Goal: Task Accomplishment & Management: Manage account settings

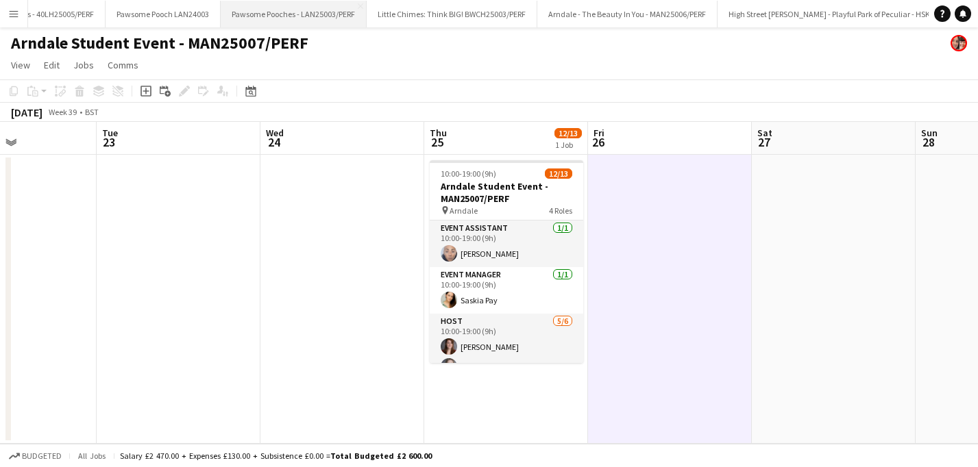
scroll to position [84, 0]
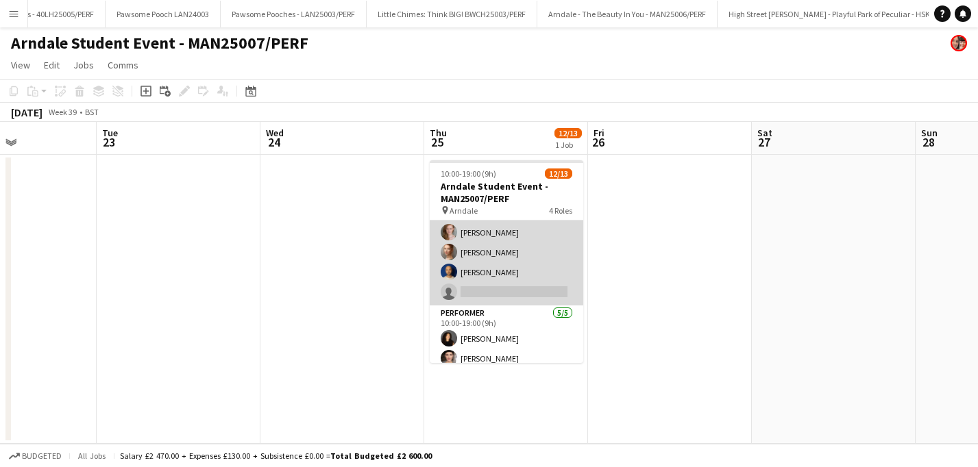
click at [511, 298] on app-card-role "Host [DATE] 10:00-19:00 (9h) [PERSON_NAME] [PERSON_NAME] [PERSON_NAME] [PERSON_…" at bounding box center [507, 233] width 154 height 146
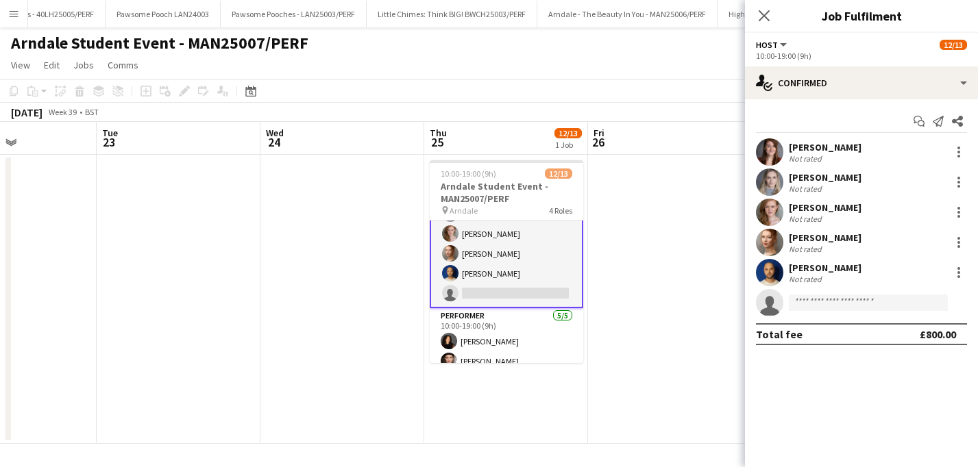
scroll to position [156, 0]
click at [816, 301] on input at bounding box center [868, 303] width 159 height 16
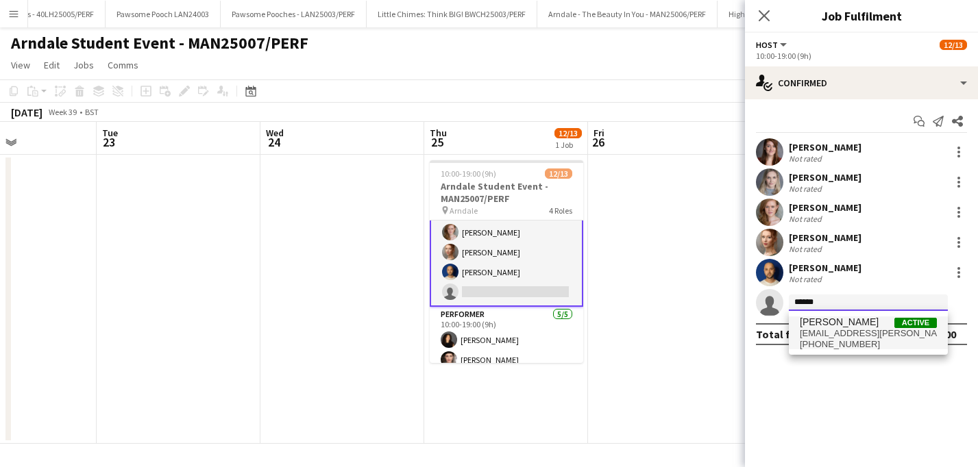
type input "******"
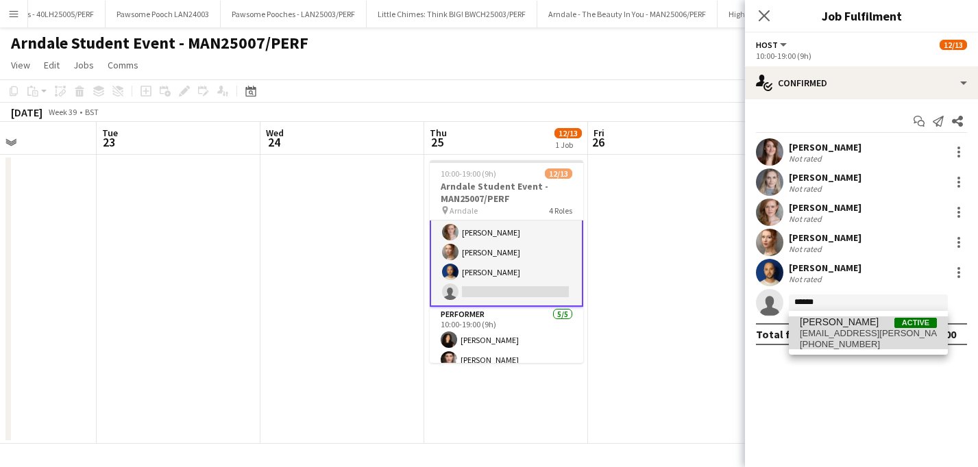
click at [841, 343] on span "+447538491790" at bounding box center [868, 344] width 137 height 11
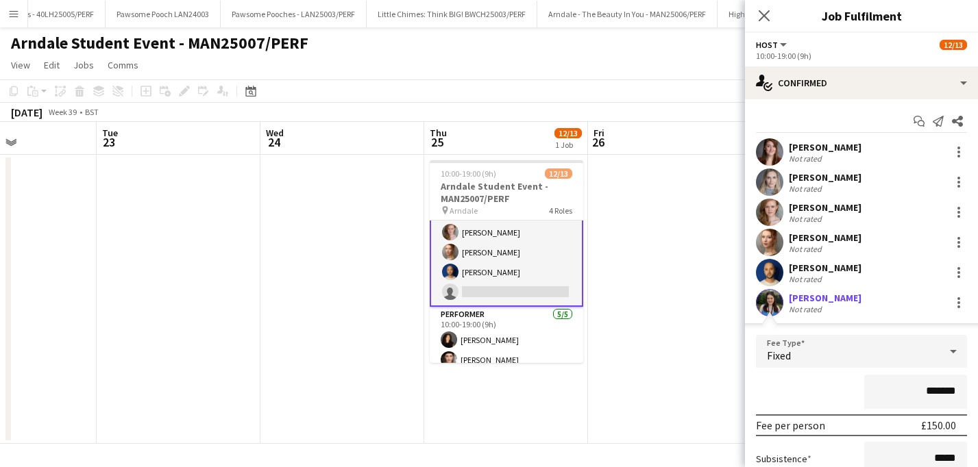
click at [674, 316] on app-date-cell at bounding box center [670, 299] width 164 height 289
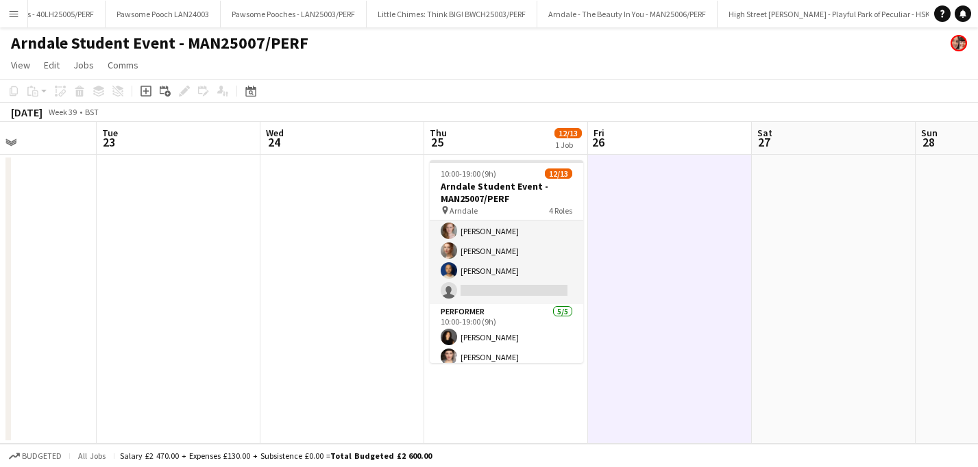
scroll to position [154, 0]
click at [17, 13] on app-icon "Menu" at bounding box center [13, 13] width 11 height 11
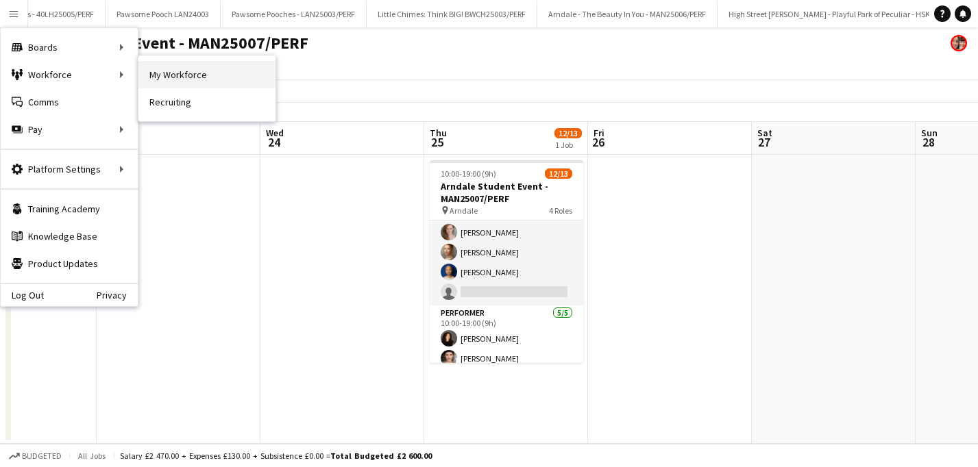
click at [175, 81] on link "My Workforce" at bounding box center [206, 74] width 137 height 27
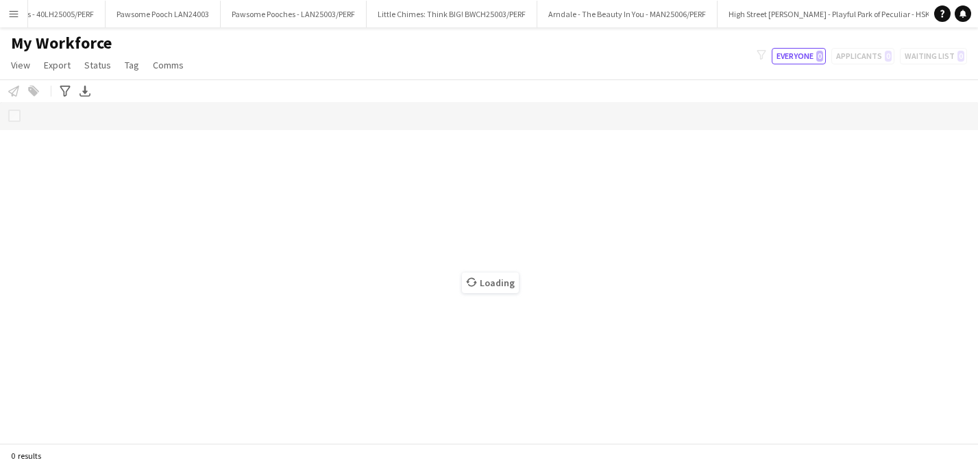
scroll to position [0, 4557]
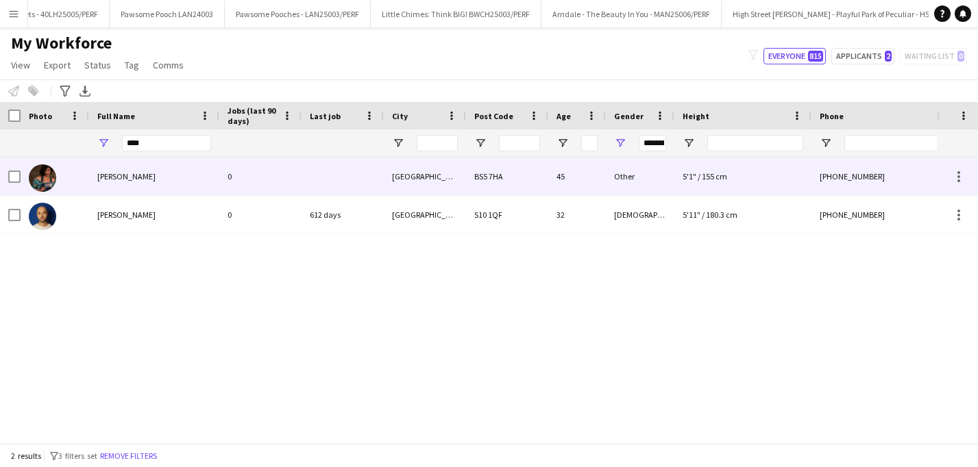
type input "**********"
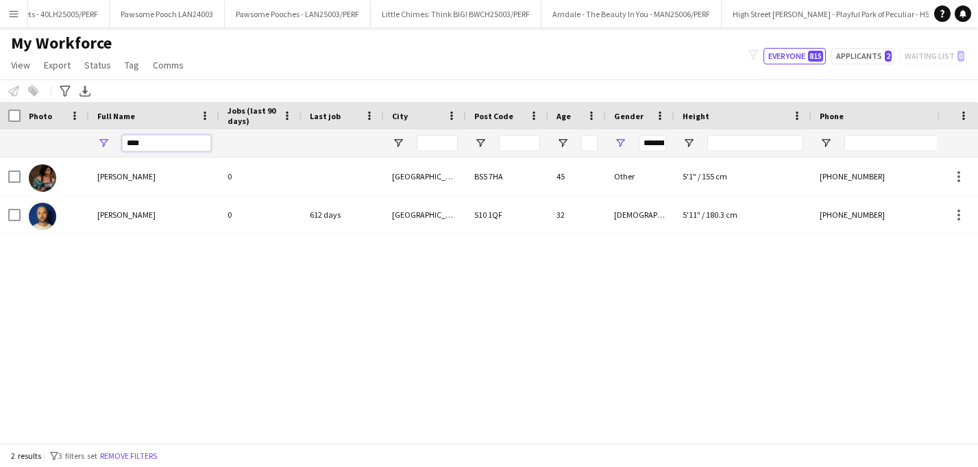
drag, startPoint x: 177, startPoint y: 141, endPoint x: 68, endPoint y: 140, distance: 109.0
click at [68, 140] on div "****" at bounding box center [630, 143] width 1261 height 27
type input "*****"
type input "***"
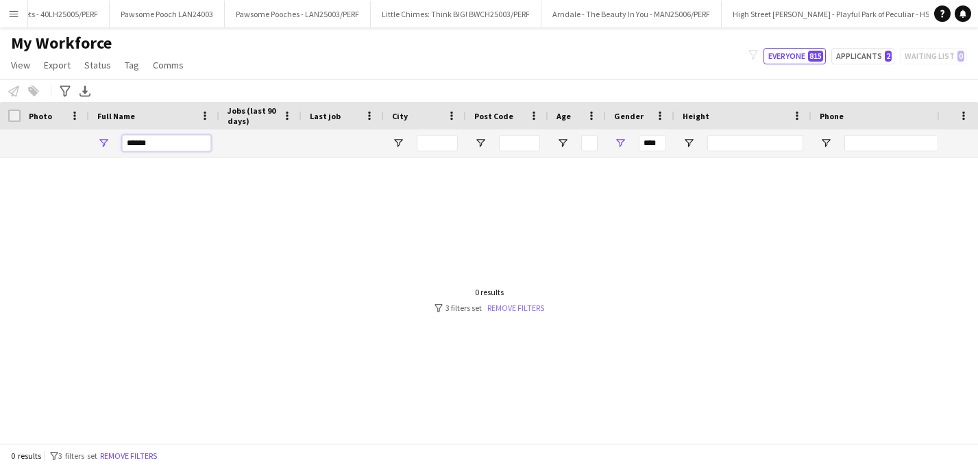
type input "******"
click at [530, 306] on link "Remove filters" at bounding box center [515, 308] width 57 height 10
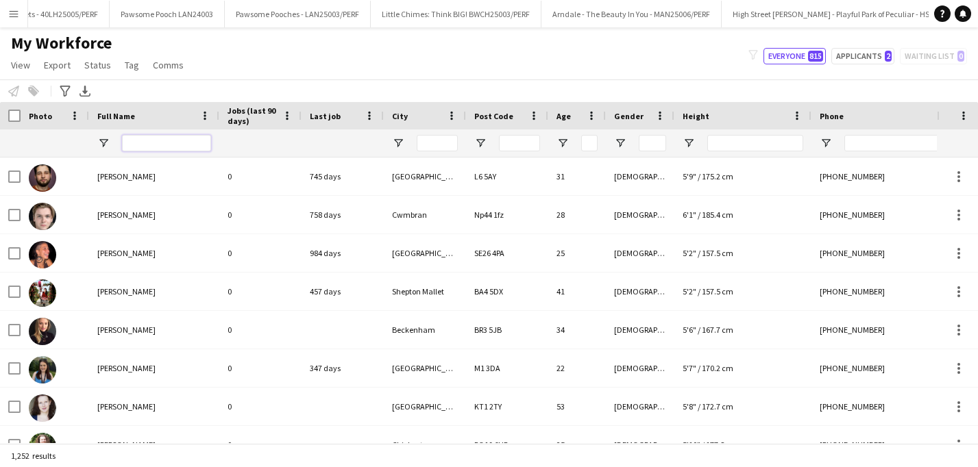
click at [164, 143] on input "Full Name Filter Input" at bounding box center [166, 143] width 89 height 16
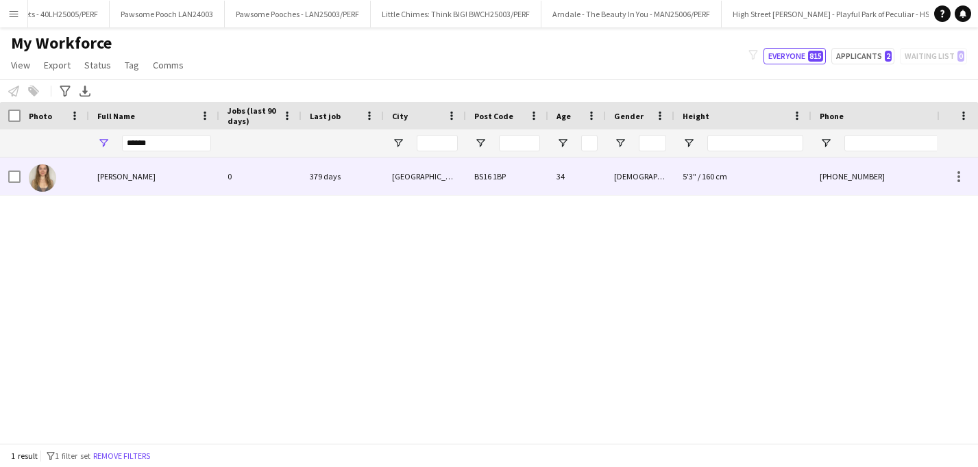
click at [116, 176] on span "Nicola Cleary" at bounding box center [126, 176] width 58 height 10
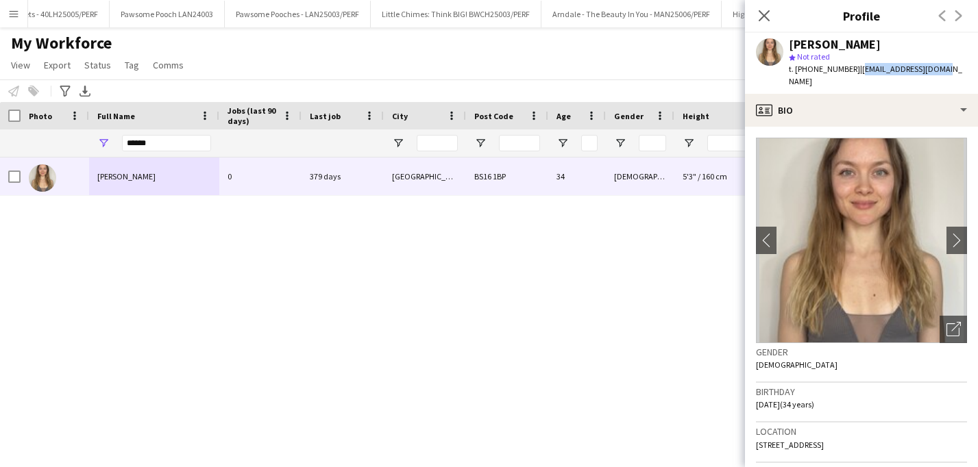
drag, startPoint x: 855, startPoint y: 71, endPoint x: 944, endPoint y: 72, distance: 89.8
click at [944, 72] on div "Nicola Cleary star Not rated t. +447462729157 | colacube37@gmail.com" at bounding box center [861, 63] width 233 height 61
copy span "colacube37@gmail.com"
drag, startPoint x: 155, startPoint y: 144, endPoint x: 100, endPoint y: 135, distance: 55.5
click at [100, 135] on div "******" at bounding box center [154, 143] width 130 height 27
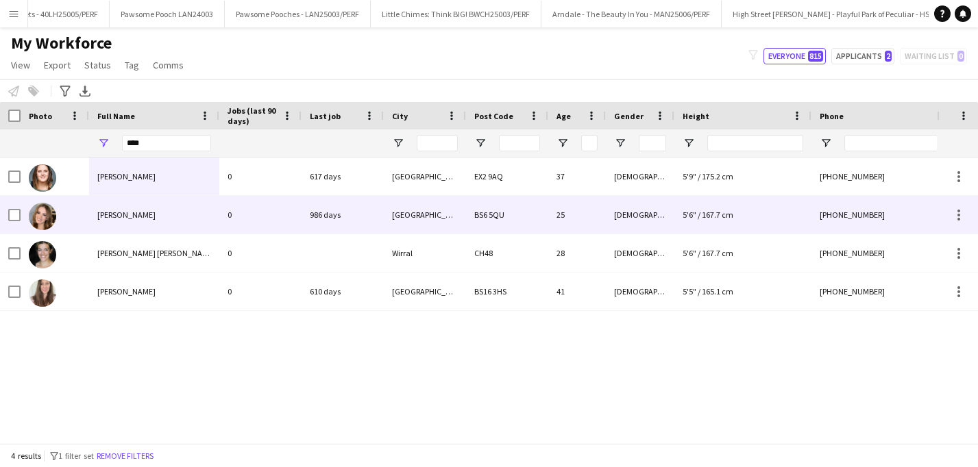
click at [132, 219] on span "Elise Eden-Rose" at bounding box center [126, 215] width 58 height 10
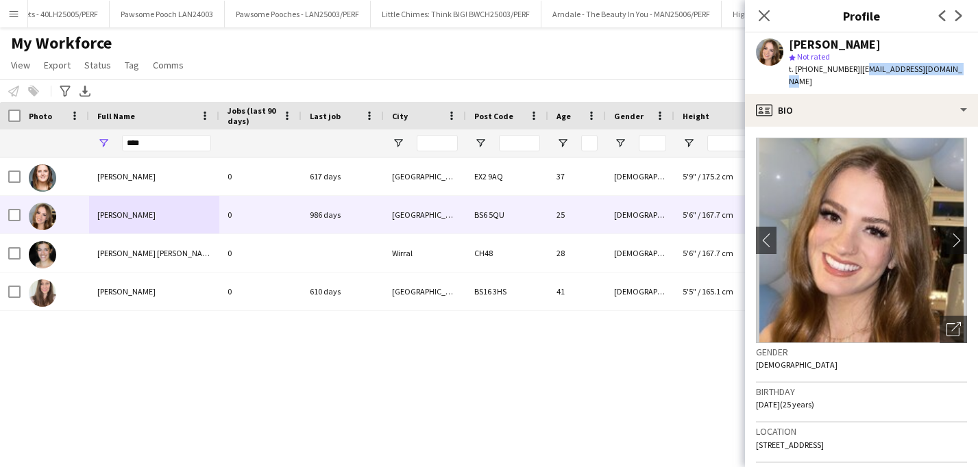
drag, startPoint x: 860, startPoint y: 67, endPoint x: 946, endPoint y: 74, distance: 86.6
click at [946, 74] on div "Elise Eden-Rose star Not rated t. +4407738397824 | elise.rose@hotmail.co.uk" at bounding box center [861, 63] width 233 height 61
click at [866, 69] on span "| elise.rose@hotmail.co.uk" at bounding box center [875, 75] width 173 height 23
drag, startPoint x: 859, startPoint y: 69, endPoint x: 958, endPoint y: 69, distance: 99.4
click at [958, 69] on app-profile-header "Elise Eden-Rose star Not rated t. +4407738397824 | elise.rose@hotmail.co.uk" at bounding box center [861, 63] width 233 height 61
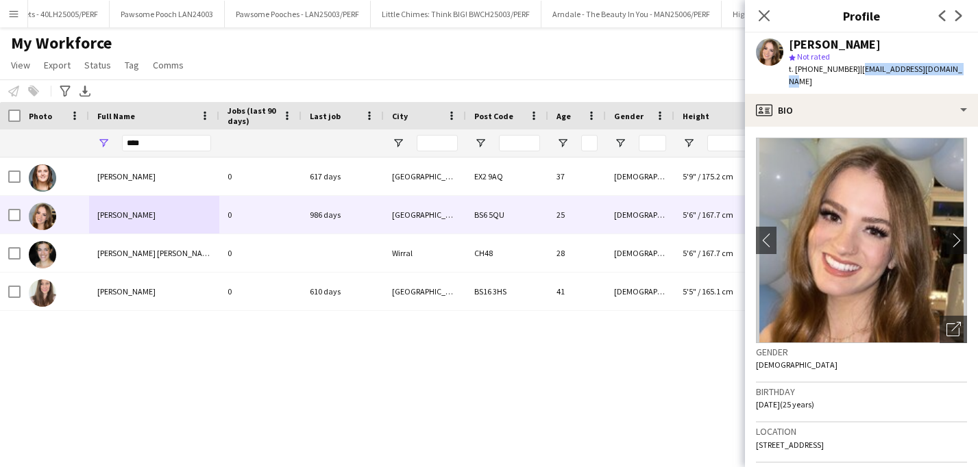
copy span "elise.rose@hotmail.co.uk"
drag, startPoint x: 157, startPoint y: 140, endPoint x: 77, endPoint y: 136, distance: 80.3
click at [77, 136] on div "****" at bounding box center [630, 143] width 1261 height 27
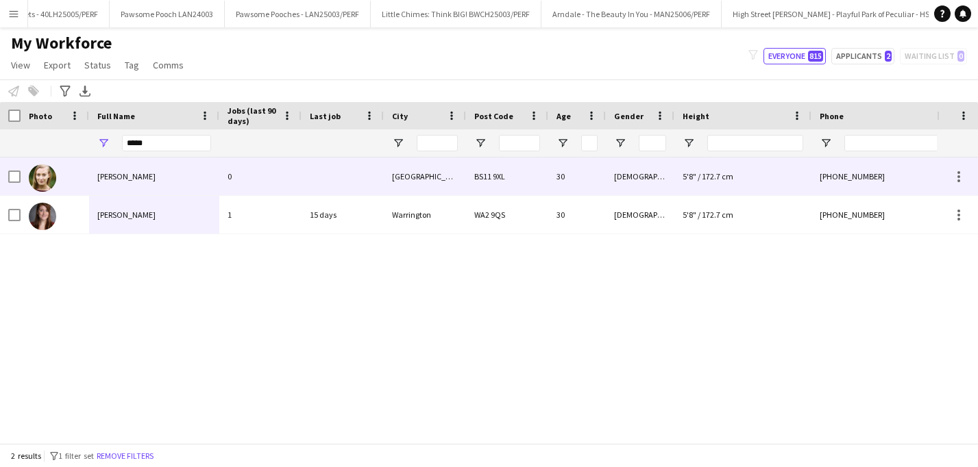
click at [144, 176] on div "Amber Linney" at bounding box center [154, 177] width 130 height 38
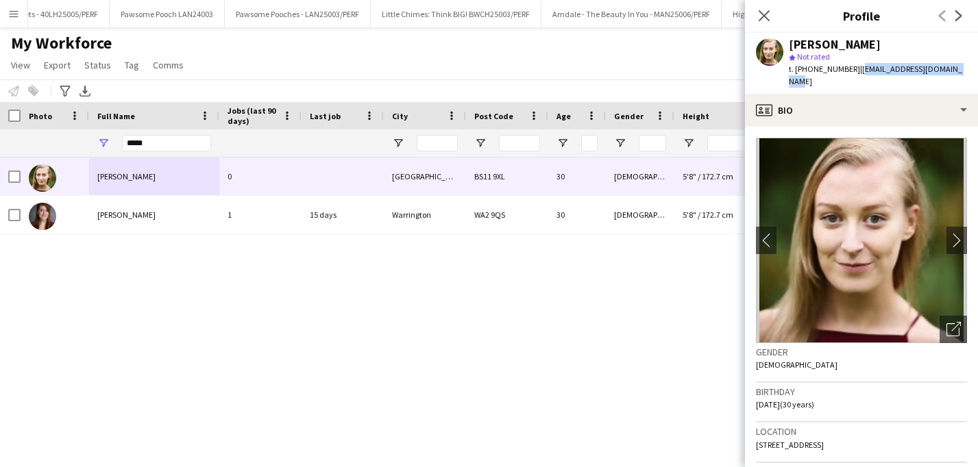
drag, startPoint x: 859, startPoint y: 71, endPoint x: 967, endPoint y: 76, distance: 108.4
click at [967, 76] on div "Amber Linney star Not rated t. +4407903324088 | amberlinney246@icloud.com" at bounding box center [861, 63] width 233 height 61
copy span "amberlinney246@icloud.com"
drag, startPoint x: 136, startPoint y: 143, endPoint x: 99, endPoint y: 143, distance: 37.7
click at [99, 143] on div "*****" at bounding box center [154, 143] width 130 height 27
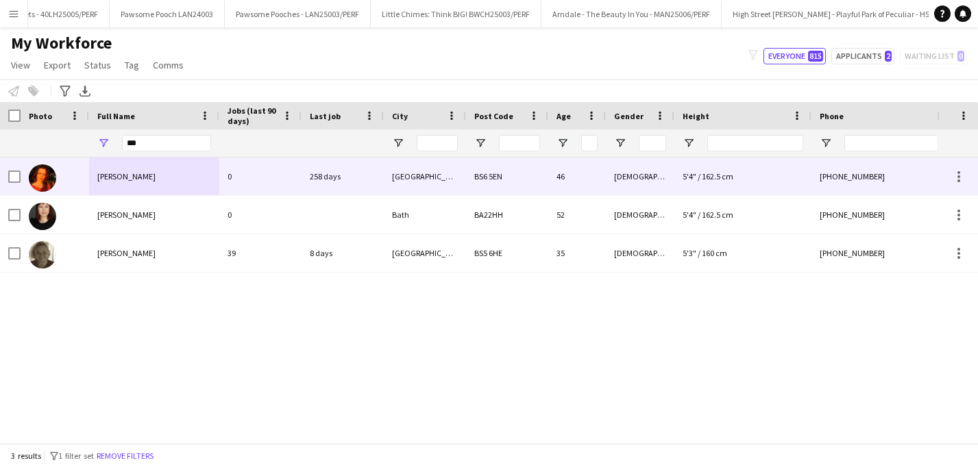
click at [142, 179] on span "Fay Geldof-Dowling" at bounding box center [126, 176] width 58 height 10
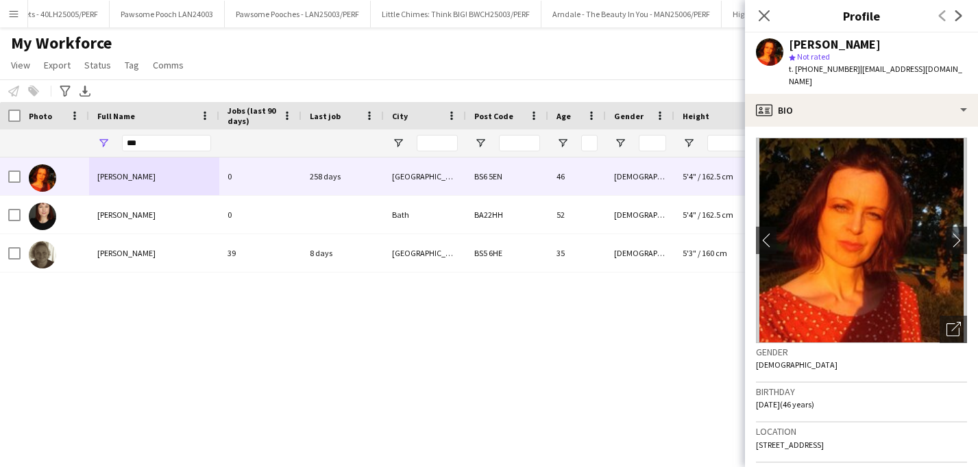
drag, startPoint x: 853, startPoint y: 67, endPoint x: 959, endPoint y: 71, distance: 106.3
click at [959, 71] on div "Fay Geldof-Dowling star Not rated t. +447576308292 | faygeldofdowling@gmail.com" at bounding box center [861, 63] width 233 height 61
copy span "faygeldofdowling@gmail.com"
drag, startPoint x: 176, startPoint y: 148, endPoint x: 28, endPoint y: 143, distance: 148.1
click at [28, 143] on div "***" at bounding box center [630, 143] width 1261 height 27
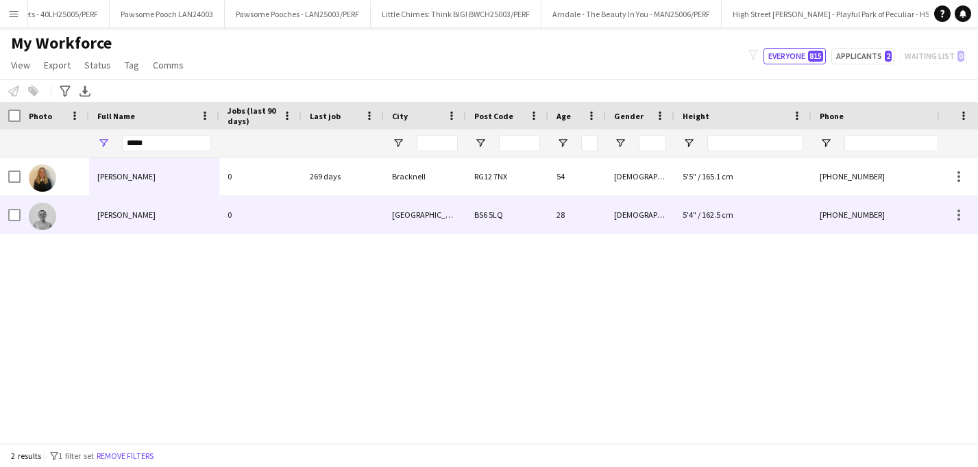
click at [129, 212] on span "Heidi Taylor-Wood" at bounding box center [126, 215] width 58 height 10
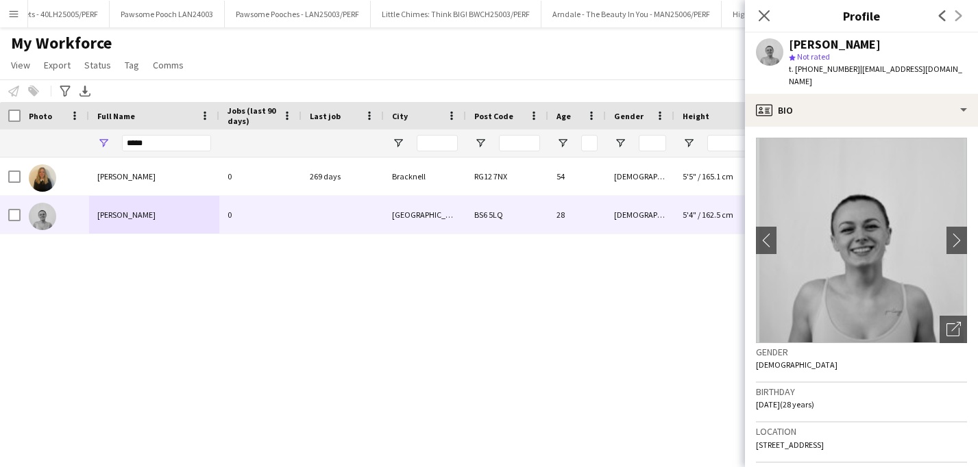
drag, startPoint x: 850, startPoint y: 71, endPoint x: 991, endPoint y: 71, distance: 141.2
click at [977, 71] on html "Menu Boards Boards Boards All jobs Status Workforce Workforce My Workforce Recr…" at bounding box center [489, 233] width 978 height 467
click at [912, 66] on span "| heiditaylorwood@hotmail.co.uk" at bounding box center [875, 75] width 173 height 23
drag, startPoint x: 850, startPoint y: 69, endPoint x: 961, endPoint y: 69, distance: 110.3
click at [961, 69] on div "Heidi Taylor-Wood star Not rated t. +07917668965 | heiditaylorwood@hotmail.co.uk" at bounding box center [861, 63] width 233 height 61
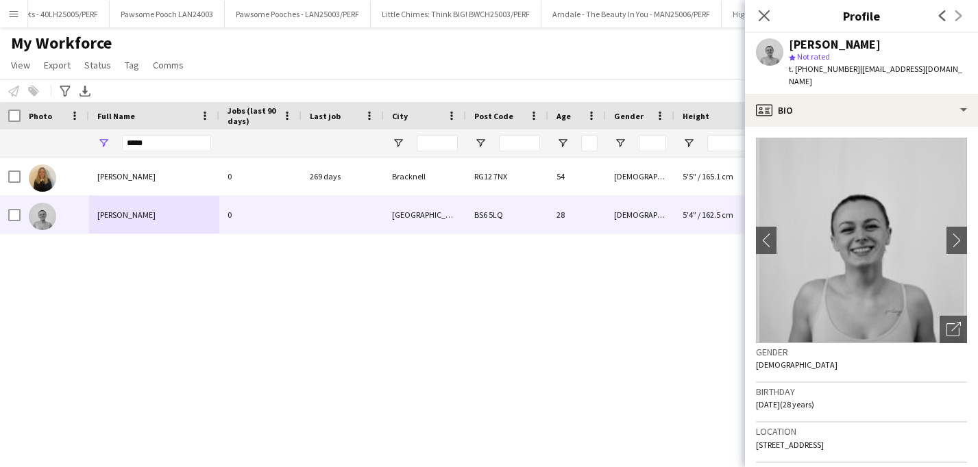
copy span "heiditaylorwood@hotmail.co.uk"
drag, startPoint x: 112, startPoint y: 145, endPoint x: 87, endPoint y: 145, distance: 25.4
click at [87, 145] on div "*****" at bounding box center [630, 143] width 1261 height 27
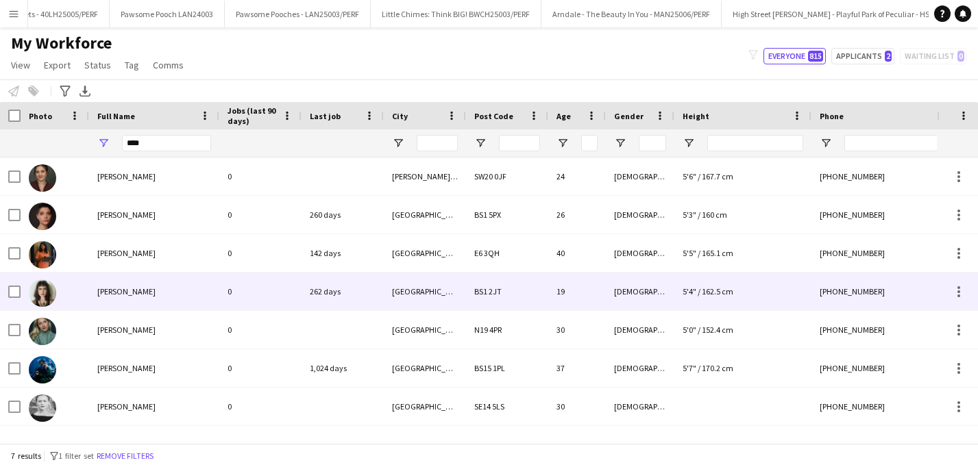
click at [119, 290] on span "Ella Hughes" at bounding box center [126, 291] width 58 height 10
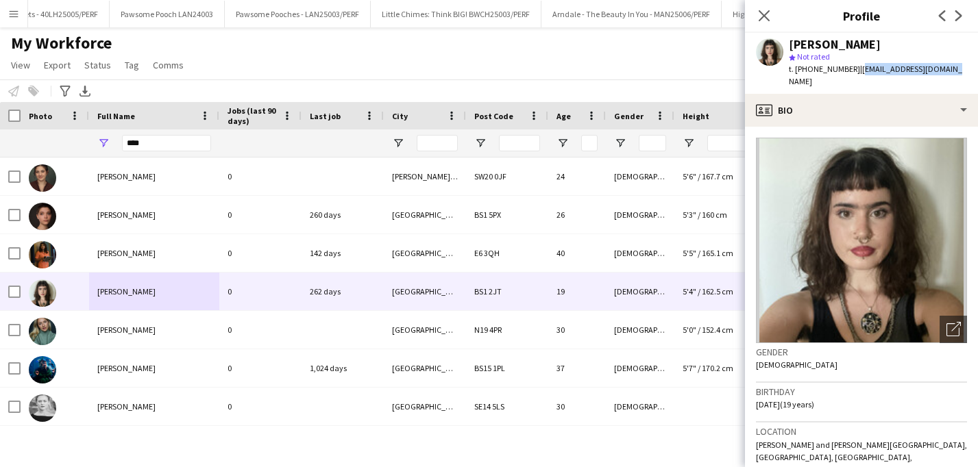
drag, startPoint x: 853, startPoint y: 71, endPoint x: 944, endPoint y: 71, distance: 91.1
click at [944, 71] on div "Ella Hughes star Not rated t. +447954724437 | ella_hughes@icloud.com" at bounding box center [861, 63] width 233 height 61
copy span "ella_hughes@icloud.com"
drag, startPoint x: 151, startPoint y: 145, endPoint x: 90, endPoint y: 140, distance: 61.8
click at [90, 140] on div "****" at bounding box center [154, 143] width 130 height 27
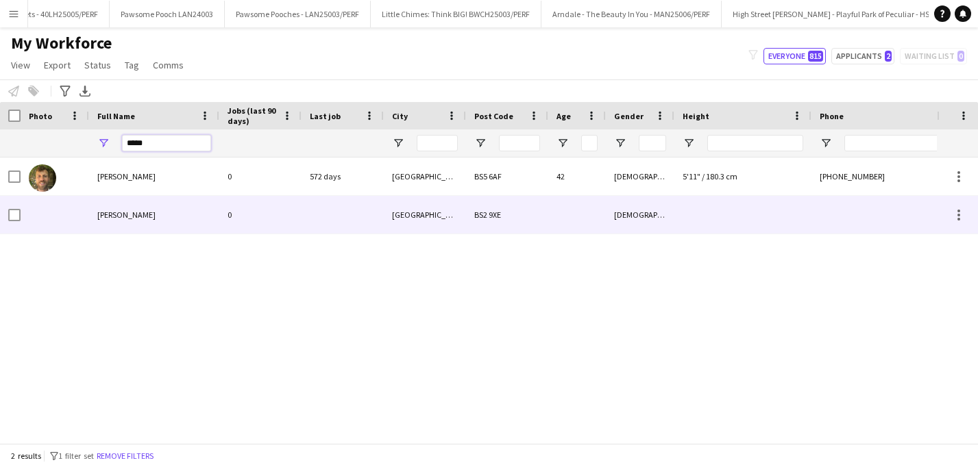
type input "*****"
click at [107, 186] on div "Nick Hallett" at bounding box center [154, 177] width 130 height 38
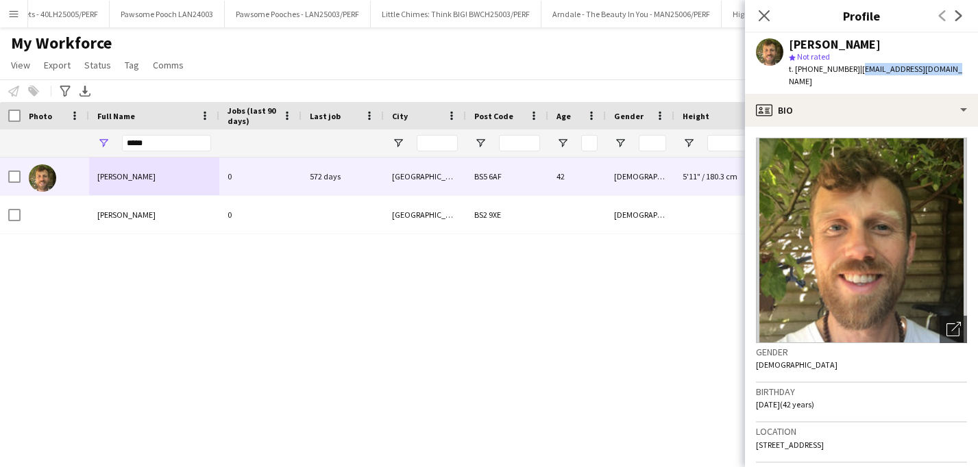
drag, startPoint x: 858, startPoint y: 69, endPoint x: 948, endPoint y: 69, distance: 89.8
click at [948, 70] on div "Nick Hallett star Not rated t. +4407817640986 | nickhallett3@gmail.com" at bounding box center [861, 63] width 233 height 61
copy span "nickhallett3@gmail.com"
click at [12, 21] on button "Menu" at bounding box center [13, 13] width 27 height 27
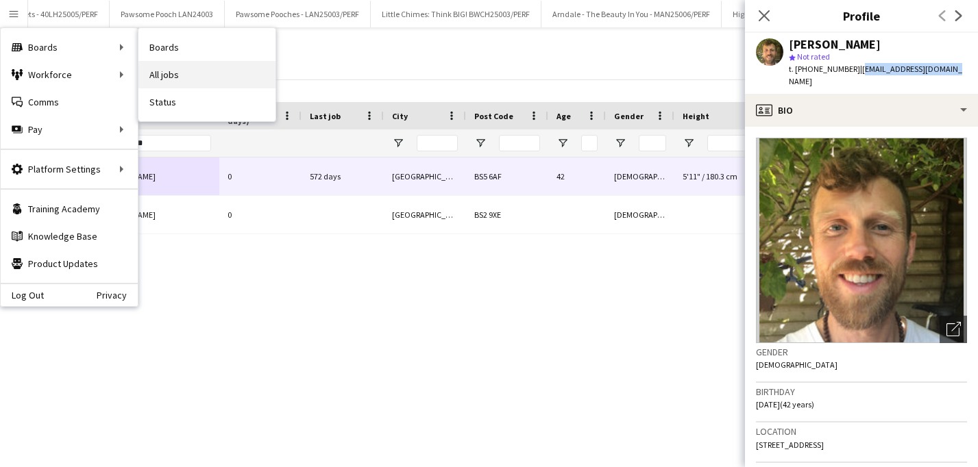
click at [168, 75] on link "All jobs" at bounding box center [206, 74] width 137 height 27
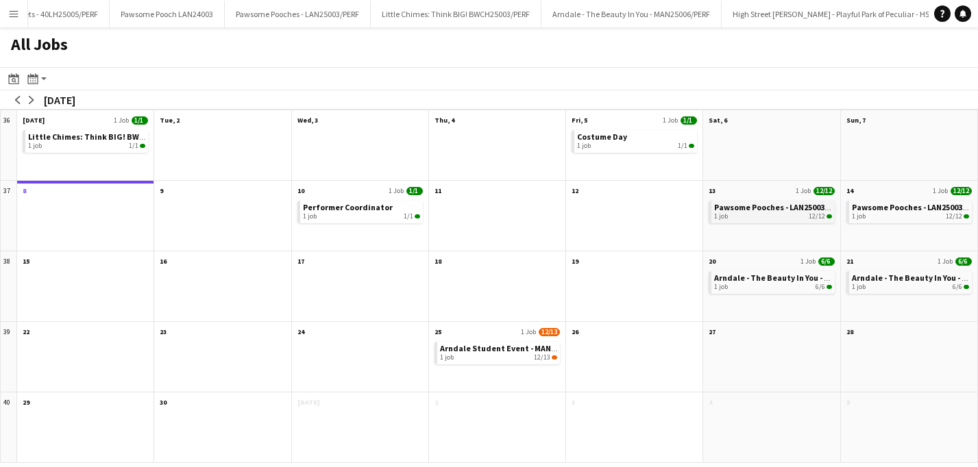
click at [761, 219] on div "1 job 12/12" at bounding box center [772, 216] width 117 height 8
click at [600, 139] on span "Costume Day" at bounding box center [602, 137] width 50 height 10
click at [799, 280] on span "Arndale - The Beauty In You - MAN25006/PERF" at bounding box center [798, 278] width 168 height 10
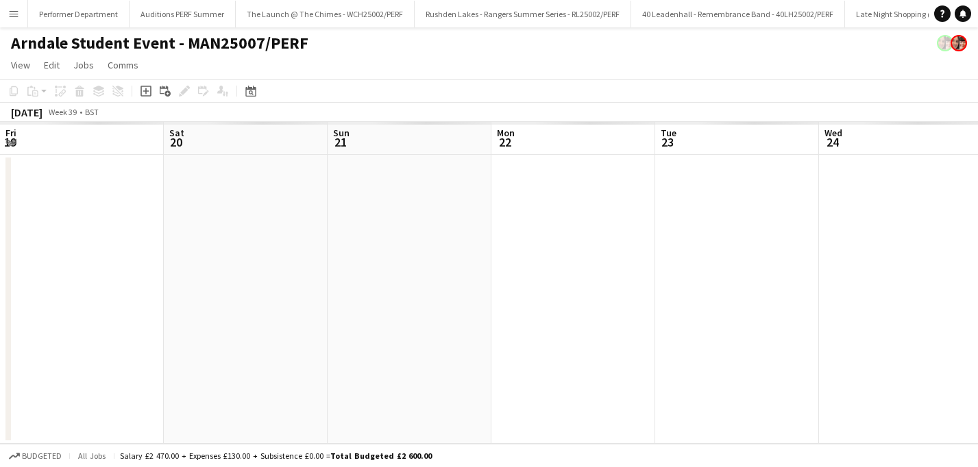
scroll to position [0, 495]
click at [8, 18] on app-icon "Menu" at bounding box center [13, 13] width 11 height 11
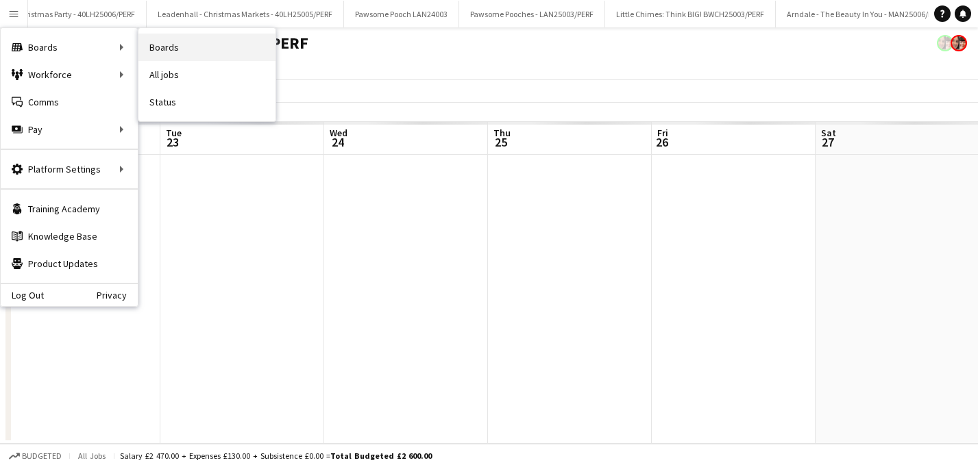
click at [183, 48] on link "Boards" at bounding box center [206, 47] width 137 height 27
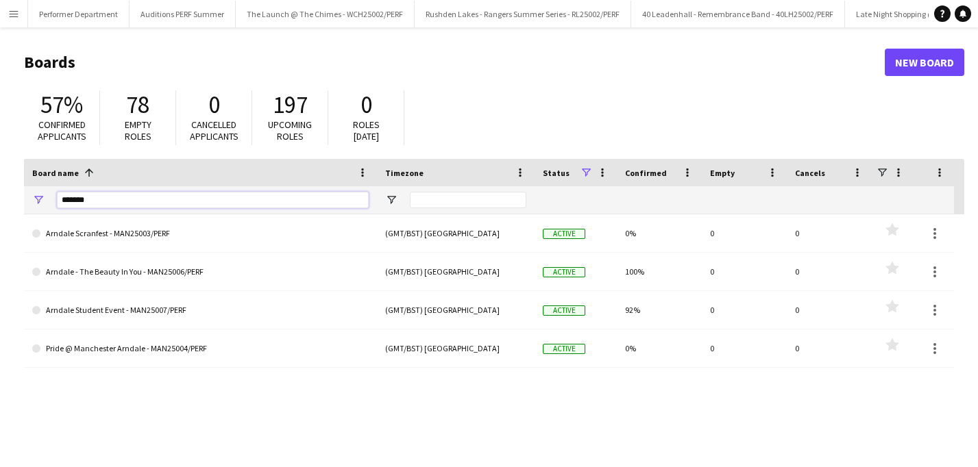
drag, startPoint x: 119, startPoint y: 200, endPoint x: -12, endPoint y: 191, distance: 131.2
click at [0, 191] on html "Menu Boards Boards Boards All jobs Status Workforce Workforce My Workforce Recr…" at bounding box center [489, 261] width 978 height 522
type input "*****"
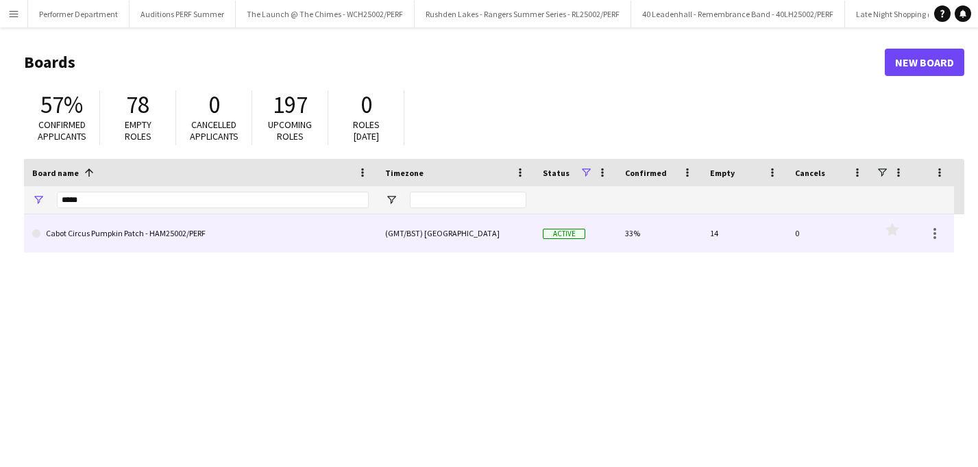
click at [106, 235] on link "Cabot Circus Pumpkin Patch - HAM25002/PERF" at bounding box center [200, 234] width 336 height 38
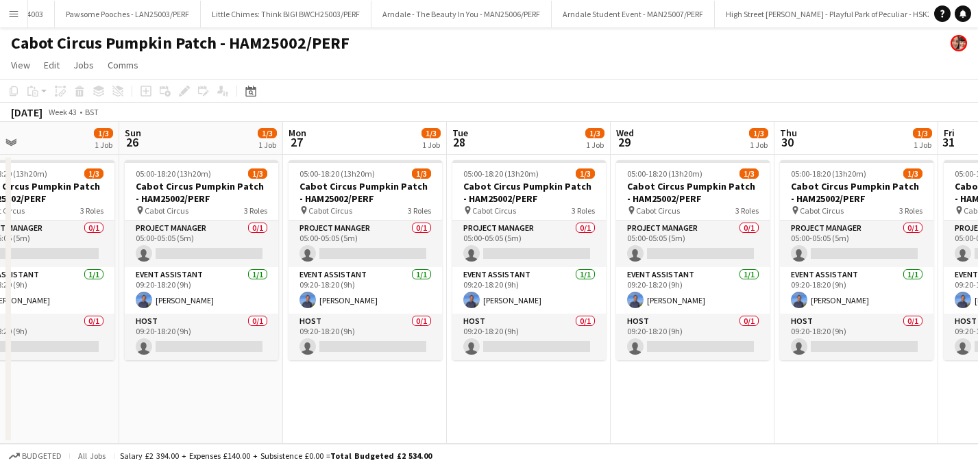
scroll to position [0, 374]
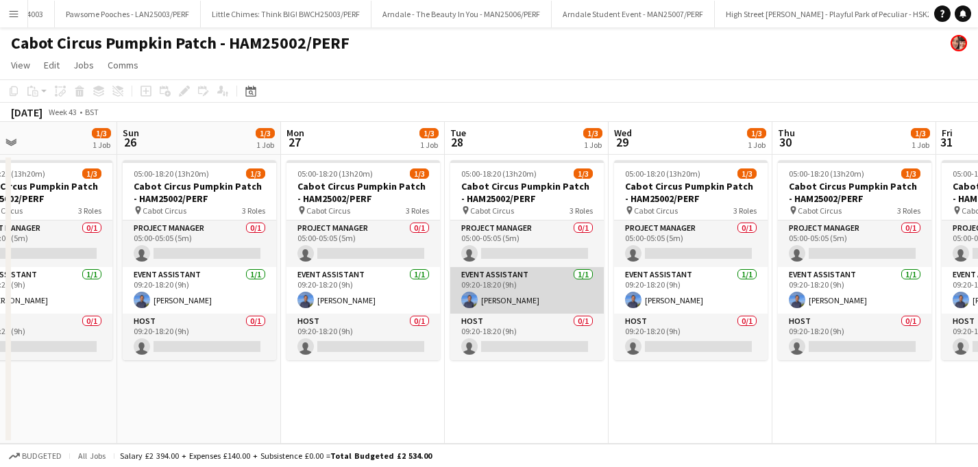
click at [511, 284] on app-card-role "Event Assistant 1/1 09:20-18:20 (9h) Dan Wilkinson" at bounding box center [527, 290] width 154 height 47
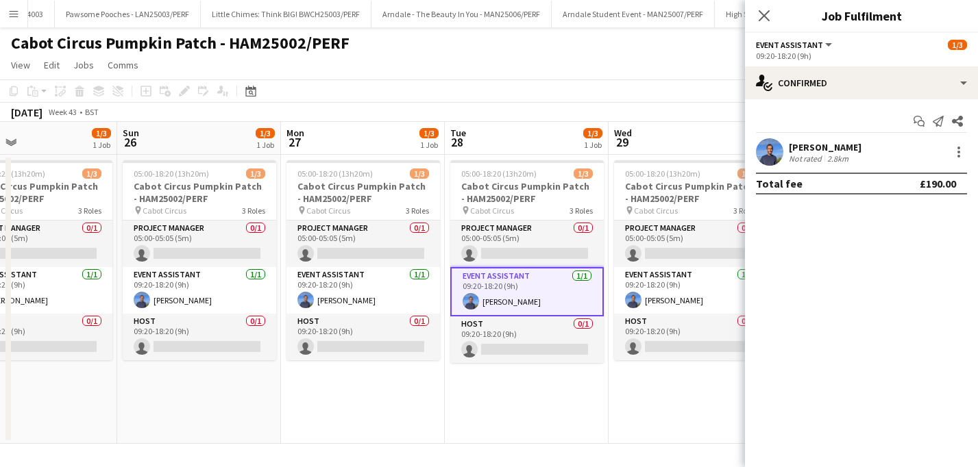
click at [558, 299] on app-card-role "Event Assistant 1/1 09:20-18:20 (9h) Dan Wilkinson" at bounding box center [527, 291] width 154 height 49
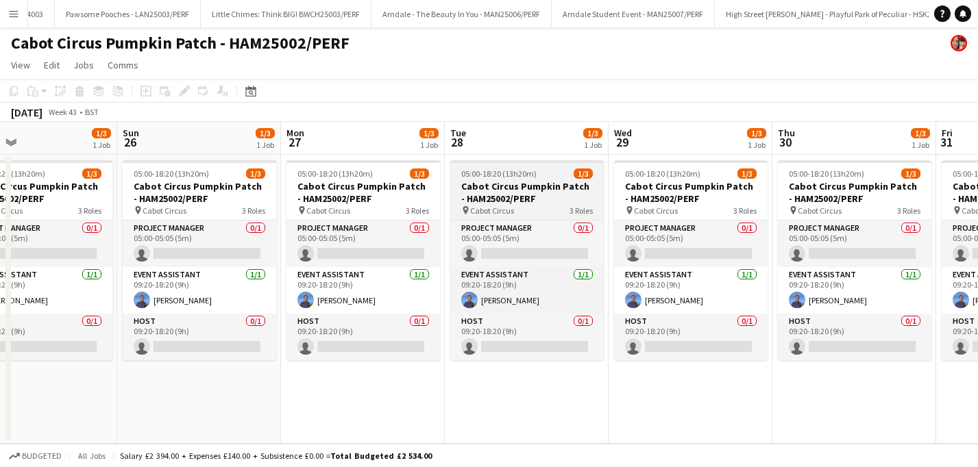
click at [538, 186] on h3 "Cabot Circus Pumpkin Patch - HAM25002/PERF" at bounding box center [527, 192] width 154 height 25
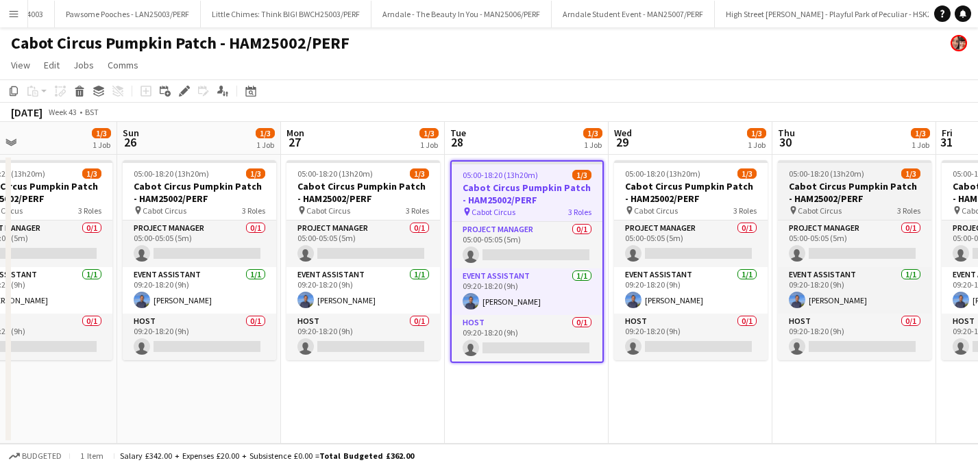
click at [838, 188] on h3 "Cabot Circus Pumpkin Patch - HAM25002/PERF" at bounding box center [855, 192] width 154 height 25
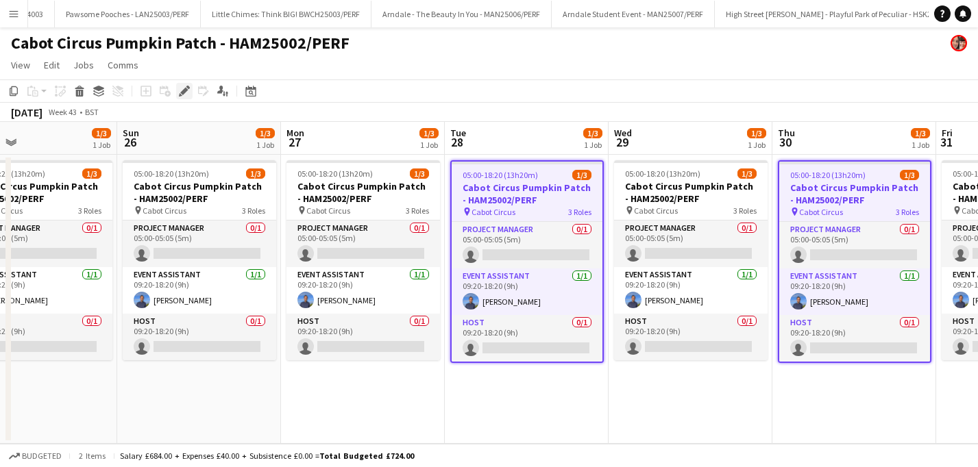
click at [180, 94] on icon at bounding box center [180, 94] width 3 height 3
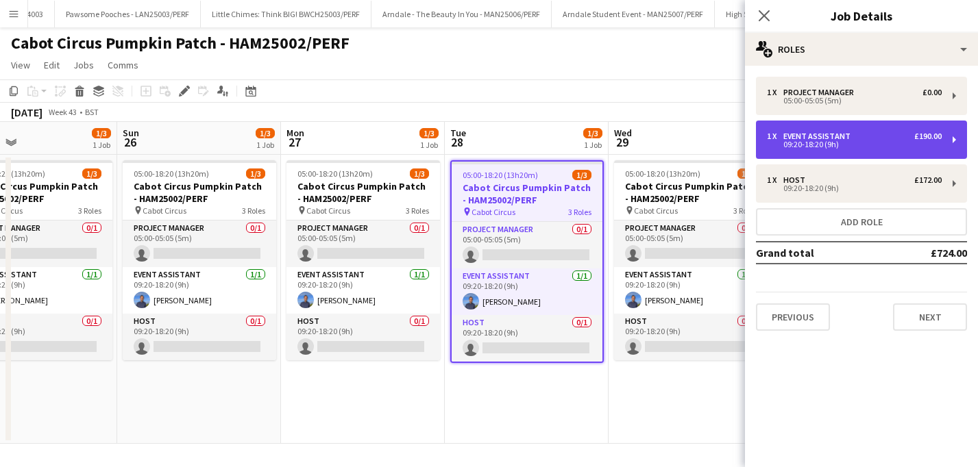
click at [905, 146] on div "09:20-18:20 (9h)" at bounding box center [854, 144] width 175 height 7
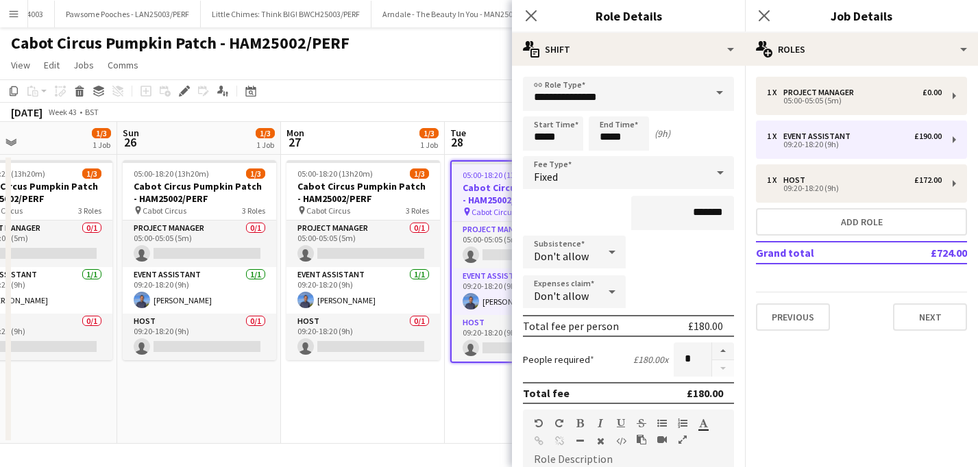
click at [482, 395] on app-date-cell "05:00-18:20 (13h20m) 1/3 Cabot Circus Pumpkin Patch - HAM25002/PERF pin Cabot C…" at bounding box center [527, 299] width 164 height 289
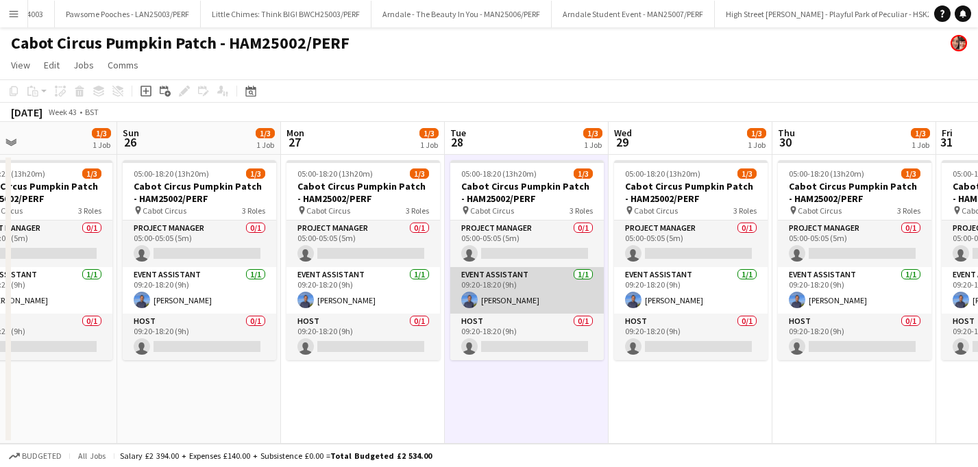
click at [522, 286] on app-card-role "Event Assistant 1/1 09:20-18:20 (9h) Dan Wilkinson" at bounding box center [527, 290] width 154 height 47
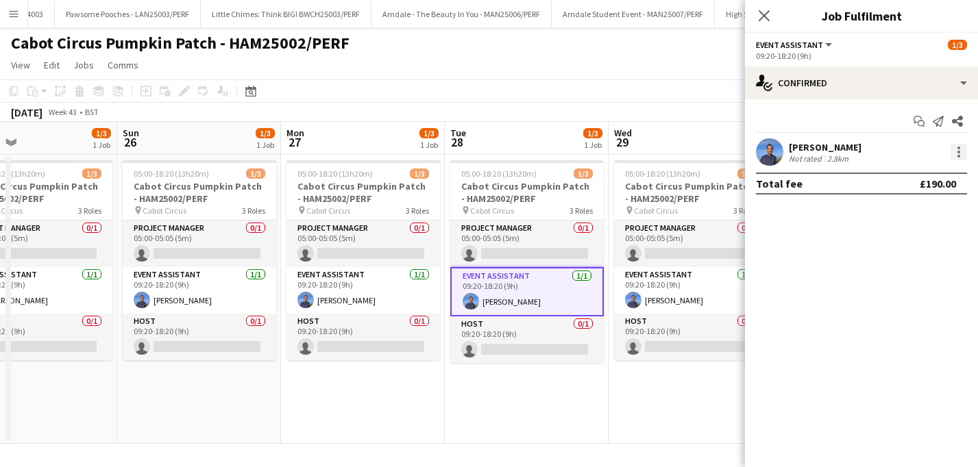
click at [959, 154] on div at bounding box center [959, 152] width 16 height 16
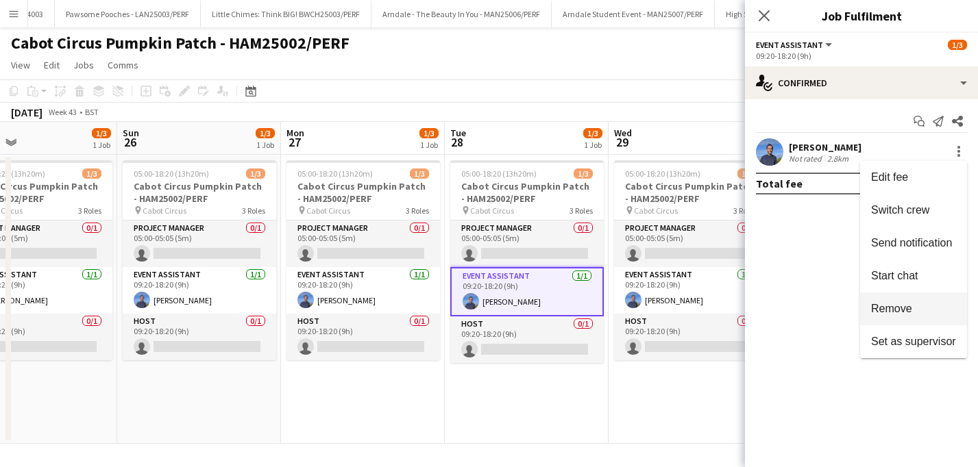
click at [883, 313] on span "Remove" at bounding box center [891, 309] width 41 height 12
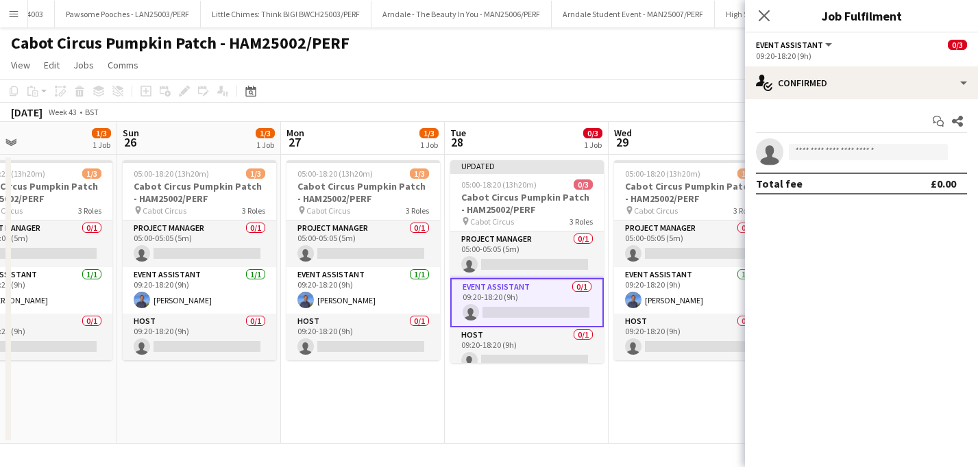
click at [661, 409] on app-date-cell "05:00-18:20 (13h20m) 1/3 Cabot Circus Pumpkin Patch - HAM25002/PERF pin Cabot C…" at bounding box center [691, 299] width 164 height 289
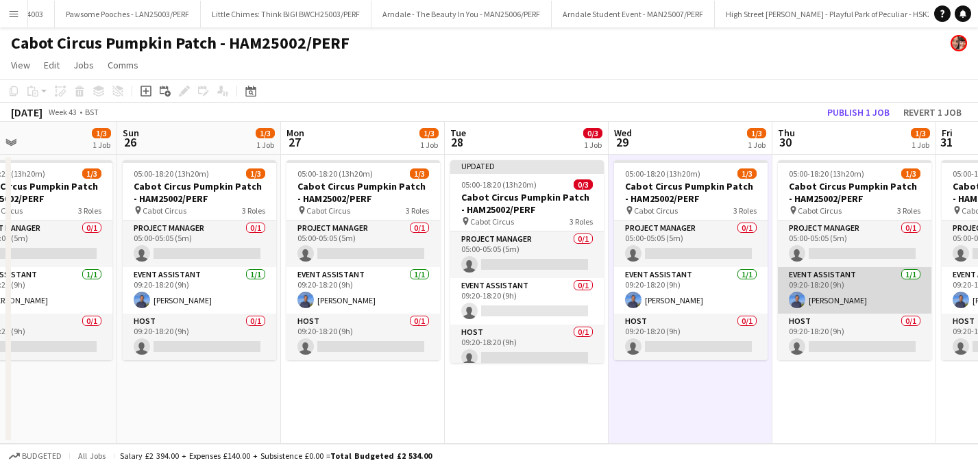
click at [853, 294] on app-card-role "Event Assistant 1/1 09:20-18:20 (9h) Dan Wilkinson" at bounding box center [855, 290] width 154 height 47
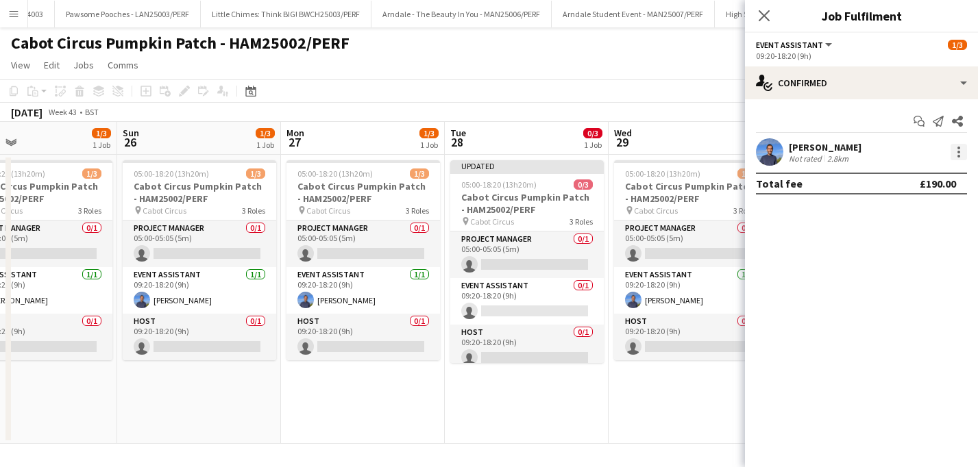
click at [955, 151] on div at bounding box center [959, 152] width 16 height 16
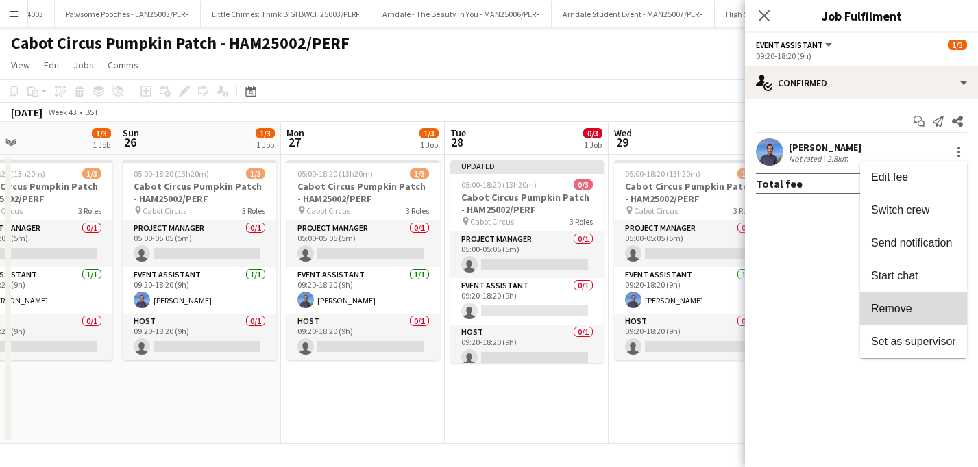
click at [882, 304] on span "Remove" at bounding box center [891, 309] width 41 height 12
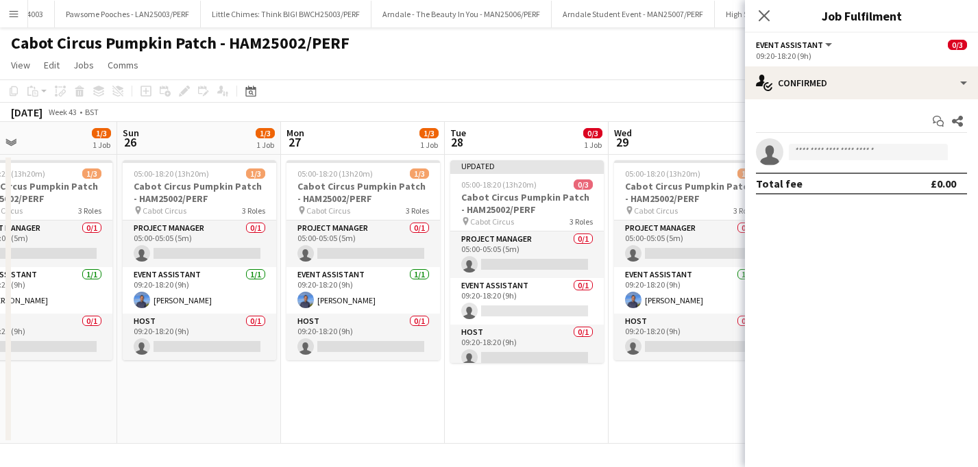
click at [574, 397] on app-date-cell "Updated 05:00-18:20 (13h20m) 0/3 Cabot Circus Pumpkin Patch - HAM25002/PERF pin…" at bounding box center [527, 299] width 164 height 289
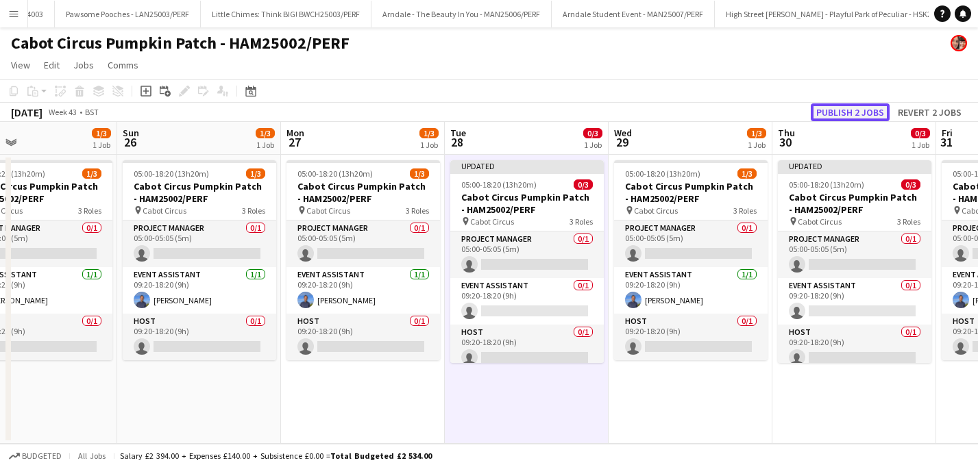
click at [831, 111] on button "Publish 2 jobs" at bounding box center [850, 112] width 79 height 18
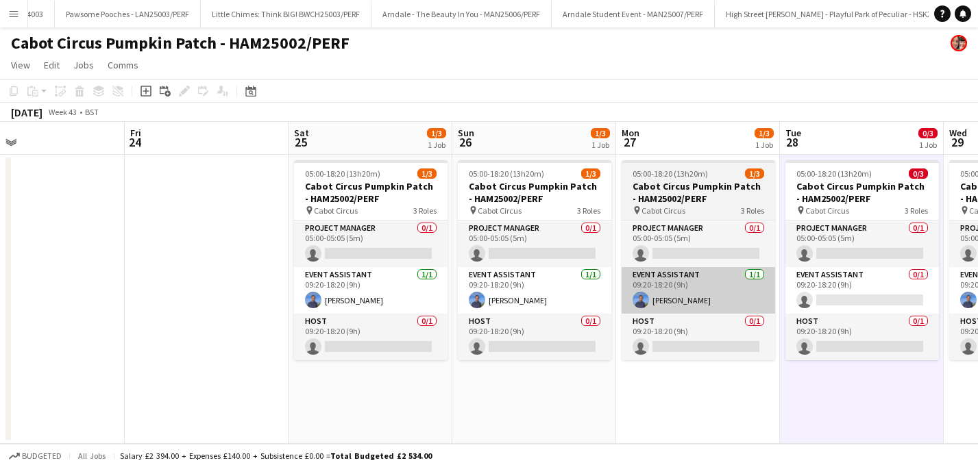
scroll to position [0, 340]
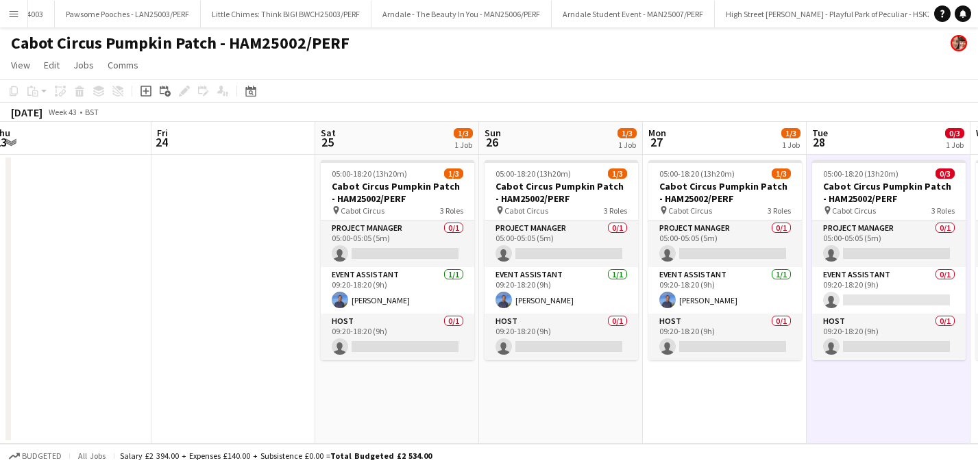
click at [13, 23] on button "Menu" at bounding box center [13, 13] width 27 height 27
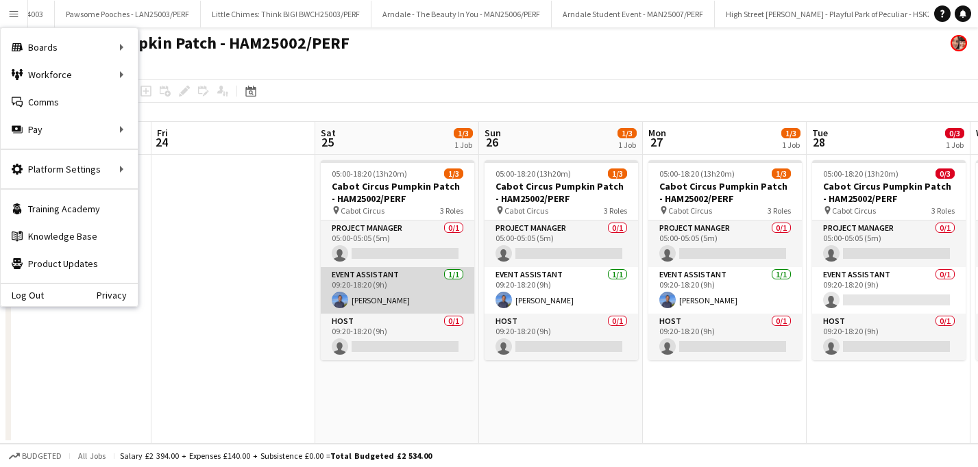
click at [392, 294] on app-card-role "Event Assistant 1/1 09:20-18:20 (9h) Dan Wilkinson" at bounding box center [398, 290] width 154 height 47
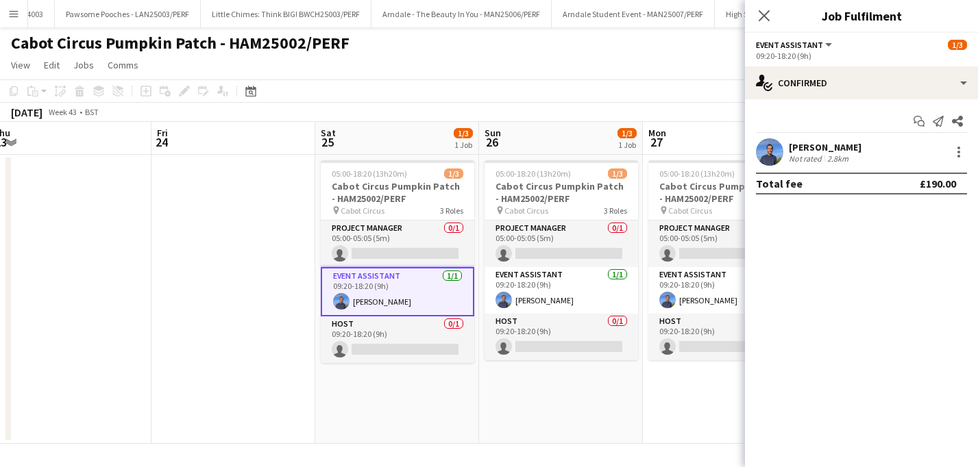
click at [813, 156] on div "Not rated" at bounding box center [807, 159] width 36 height 10
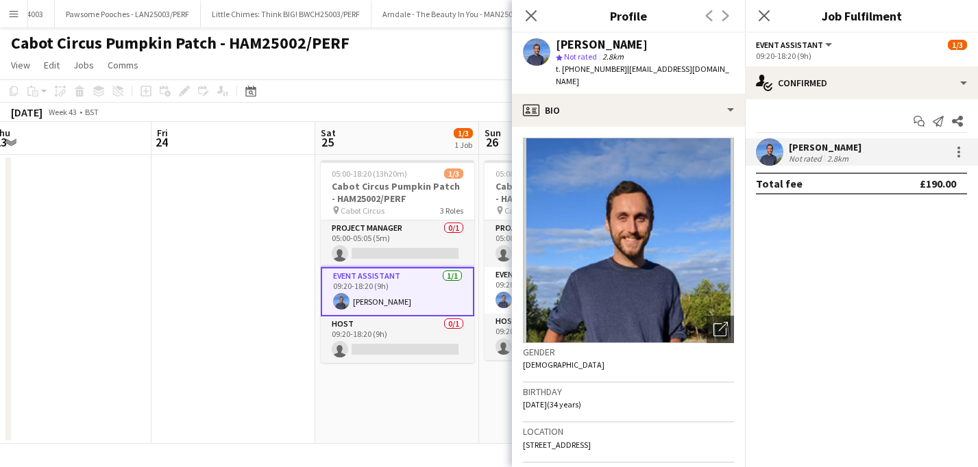
drag, startPoint x: 623, startPoint y: 69, endPoint x: 704, endPoint y: 71, distance: 80.9
click at [704, 71] on span "| danwilkinson.0@gmail.com" at bounding box center [642, 75] width 173 height 23
drag, startPoint x: 622, startPoint y: 69, endPoint x: 716, endPoint y: 69, distance: 93.9
click at [717, 70] on div "Dan Wilkinson star Not rated 2.8km t. +447387176991 | danwilkinson.0@gmail.com" at bounding box center [628, 63] width 233 height 61
copy span "danwilkinson.0@gmail.com"
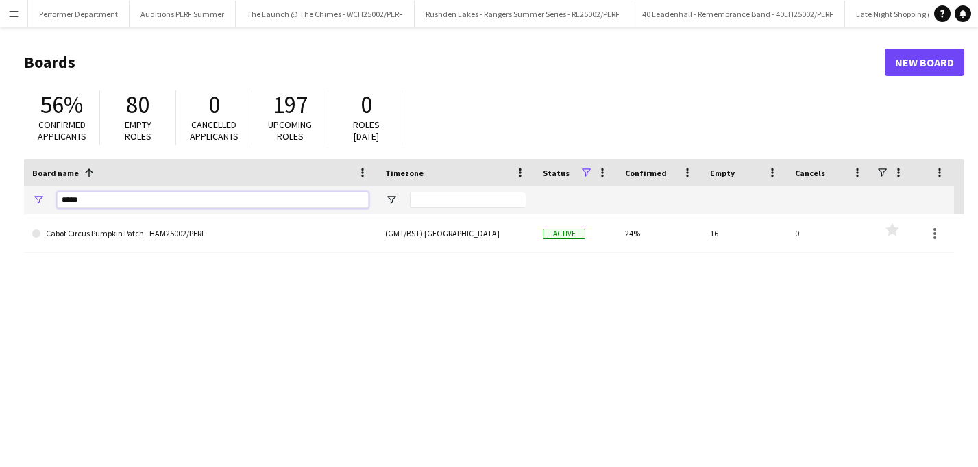
drag, startPoint x: 105, startPoint y: 198, endPoint x: 25, endPoint y: 193, distance: 80.4
click at [25, 193] on div "*****" at bounding box center [200, 199] width 353 height 27
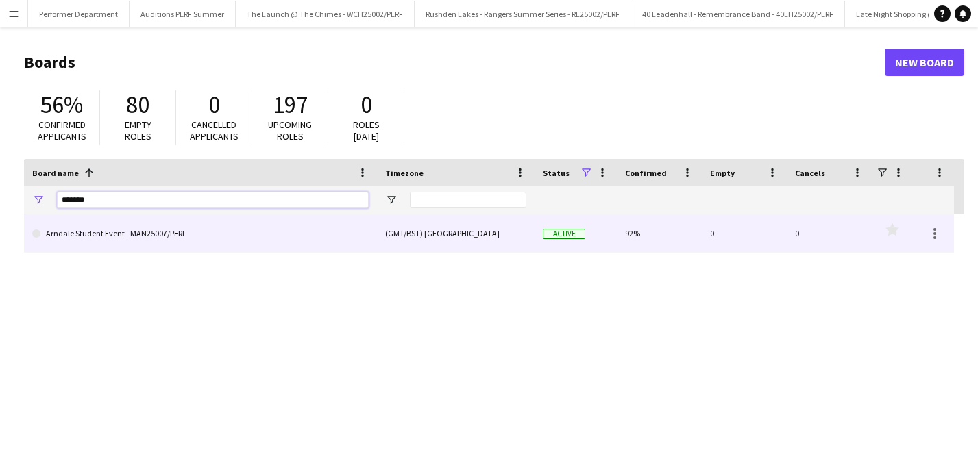
type input "*******"
click at [147, 230] on link "Arndale Student Event - MAN25007/PERF" at bounding box center [200, 234] width 336 height 38
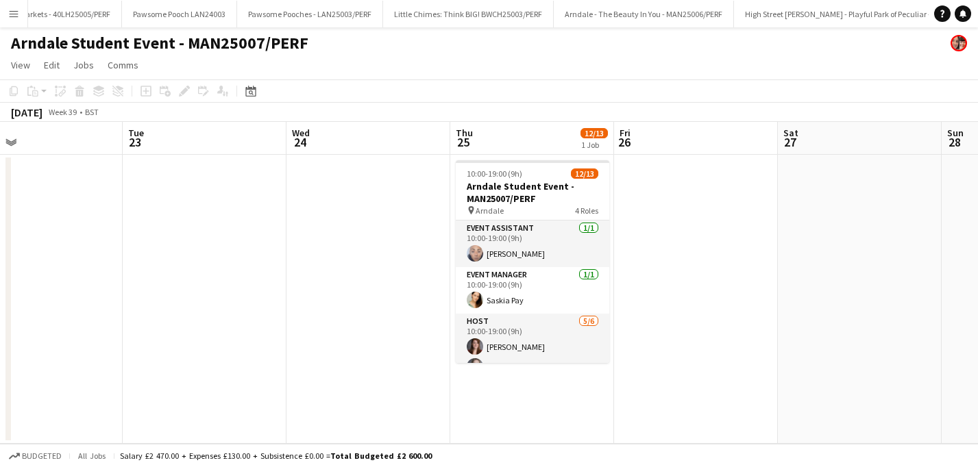
scroll to position [0, 534]
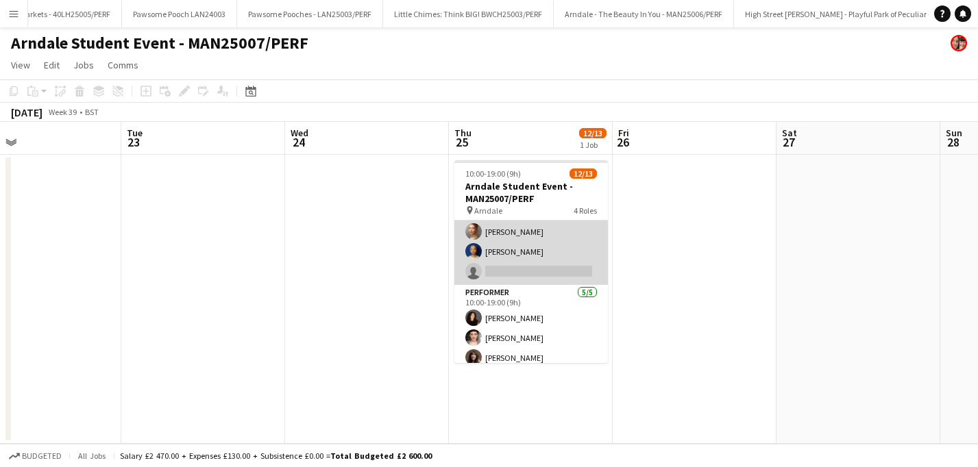
click at [534, 272] on app-card-role "Host 5/6 10:00-19:00 (9h) Amber Porter Gracie Kelly Katy Oliver Selina Helliwel…" at bounding box center [531, 212] width 154 height 146
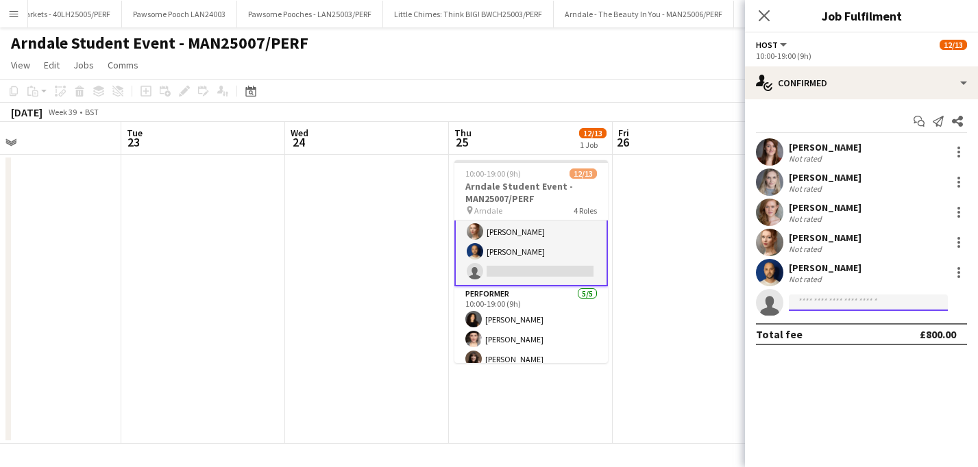
click at [824, 296] on input at bounding box center [868, 303] width 159 height 16
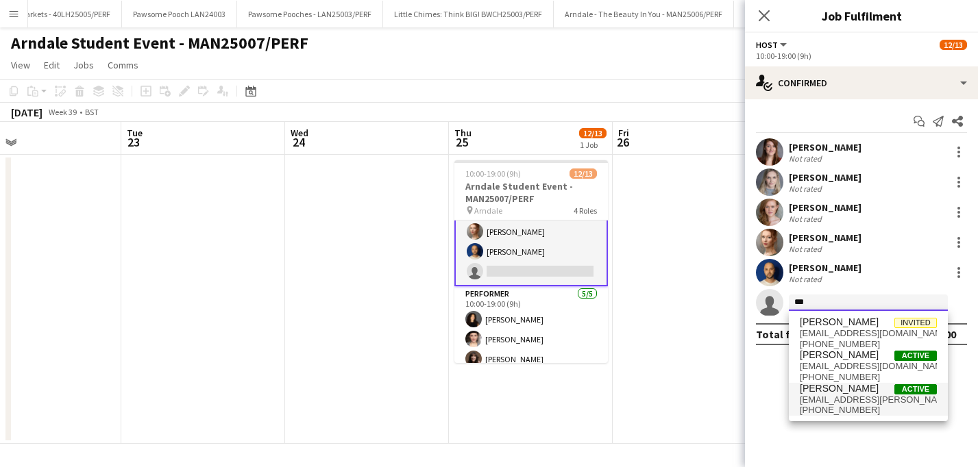
type input "***"
click at [831, 403] on span "abi.swingler@outlook.com" at bounding box center [868, 400] width 137 height 11
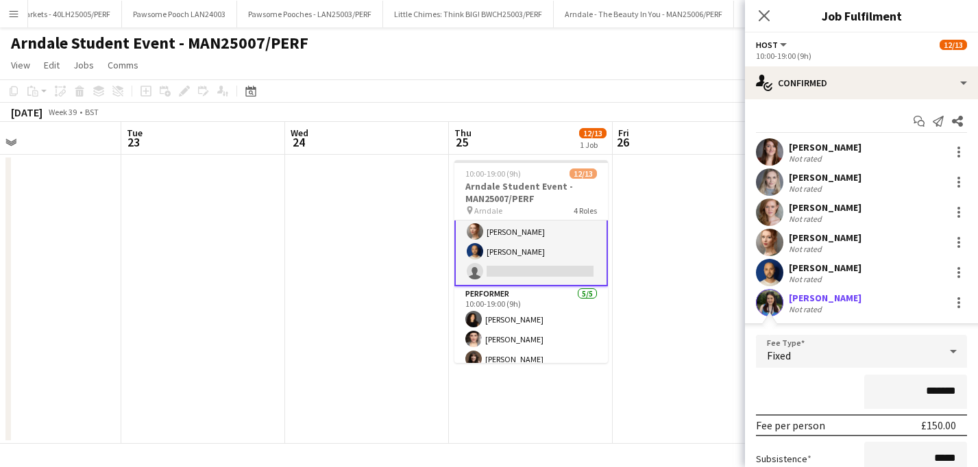
scroll to position [160, 0]
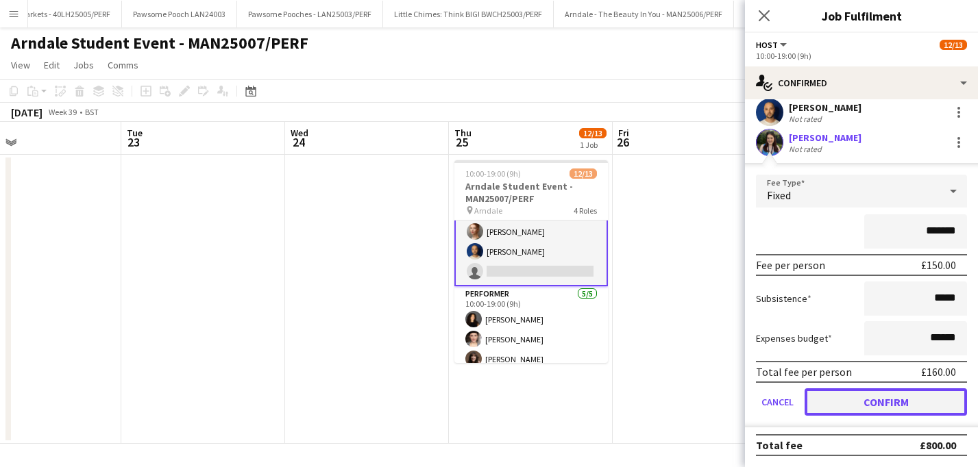
click at [871, 402] on button "Confirm" at bounding box center [886, 402] width 162 height 27
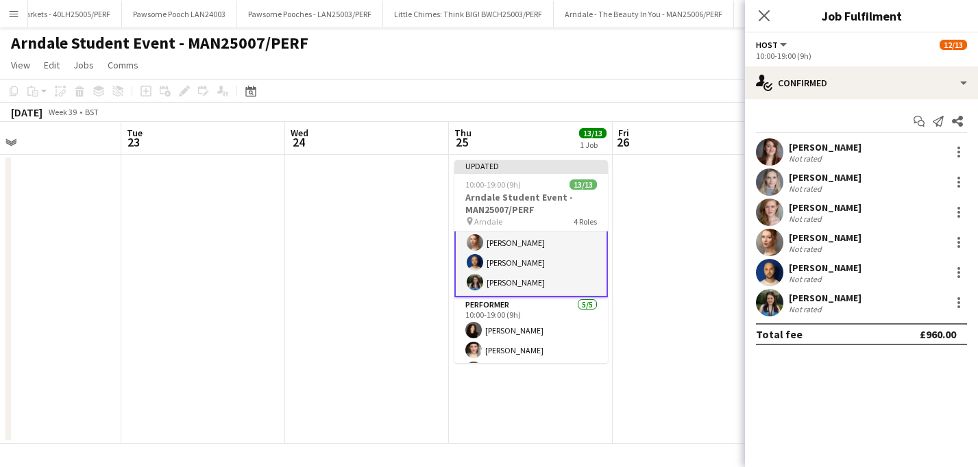
click at [684, 358] on app-date-cell at bounding box center [695, 299] width 164 height 289
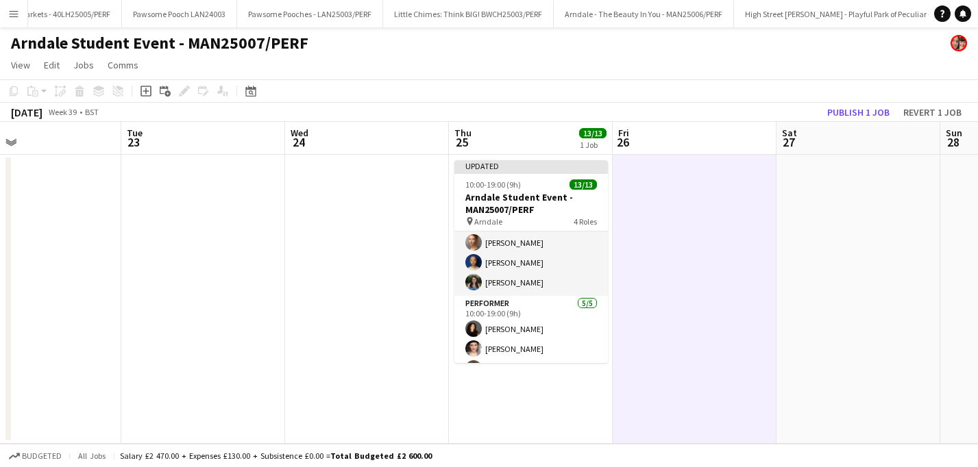
click at [856, 101] on app-toolbar "Copy Paste Paste Command V Paste with crew Command Shift V Paste linked Job Del…" at bounding box center [489, 90] width 978 height 23
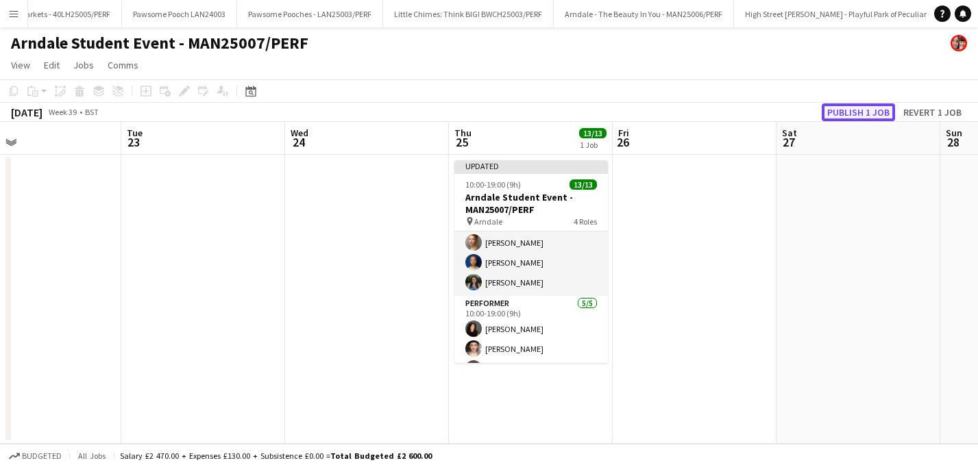
click at [855, 108] on button "Publish 1 job" at bounding box center [858, 112] width 73 height 18
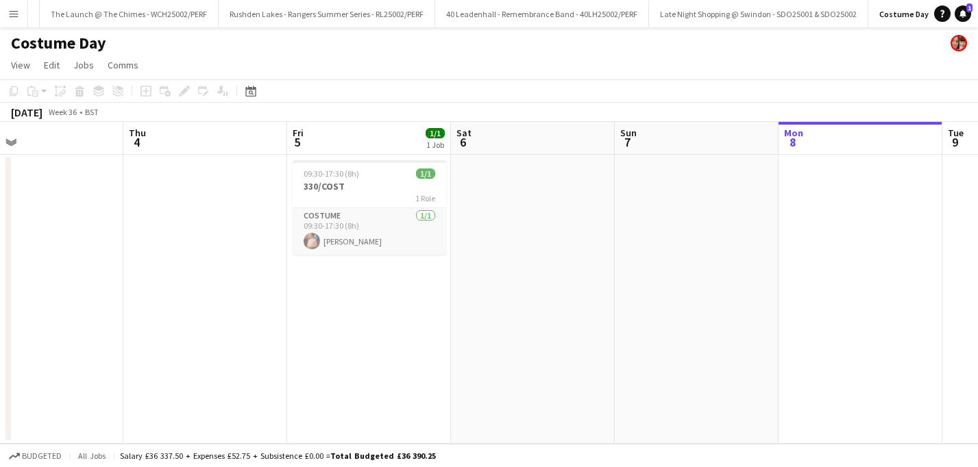
scroll to position [0, 416]
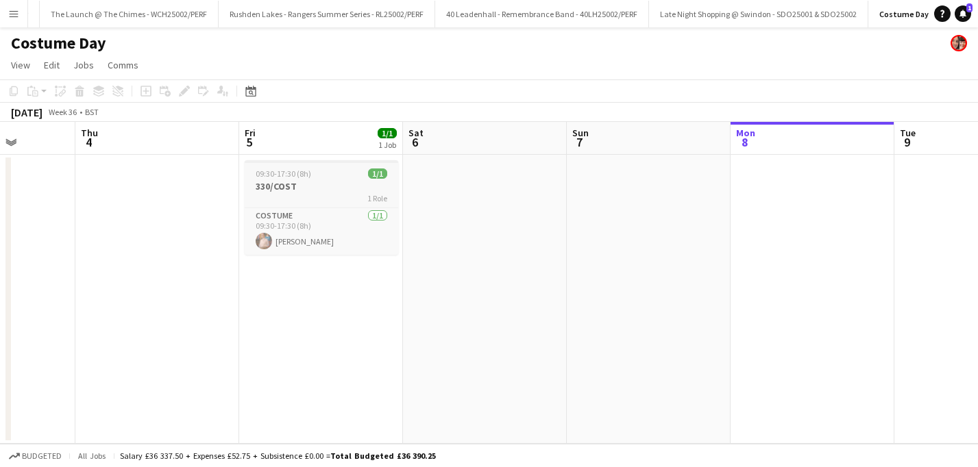
click at [294, 179] on app-job-card "09:30-17:30 (8h) 1/1 330/COST 1 Role Costume [DATE] 09:30-17:30 (8h) [PERSON_NA…" at bounding box center [322, 207] width 154 height 95
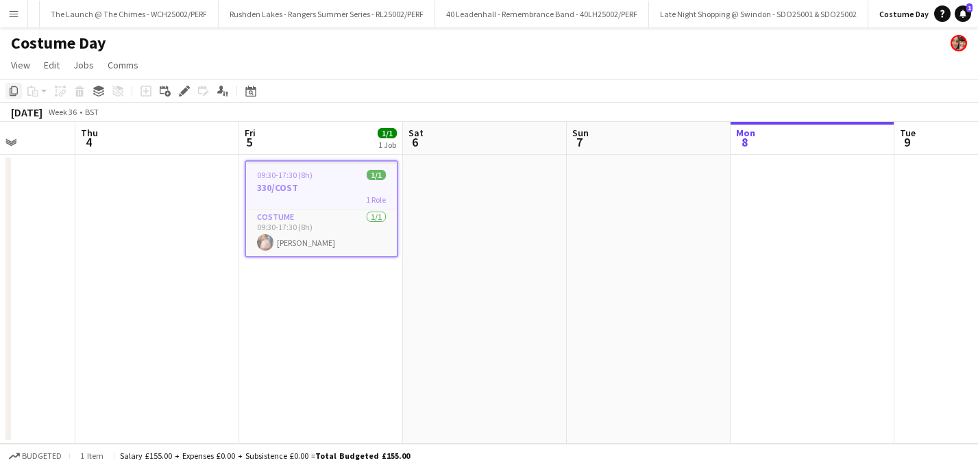
click at [13, 90] on icon "Copy" at bounding box center [13, 91] width 11 height 11
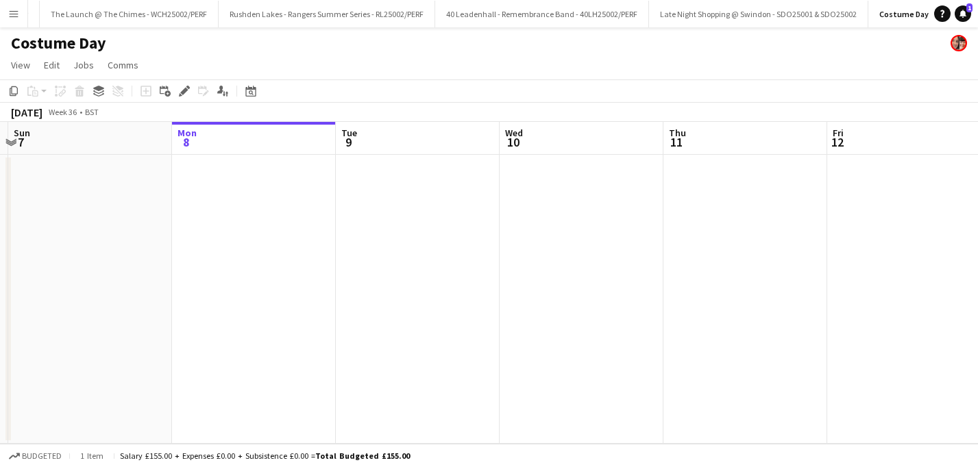
scroll to position [0, 485]
click at [225, 186] on app-date-cell at bounding box center [253, 299] width 164 height 289
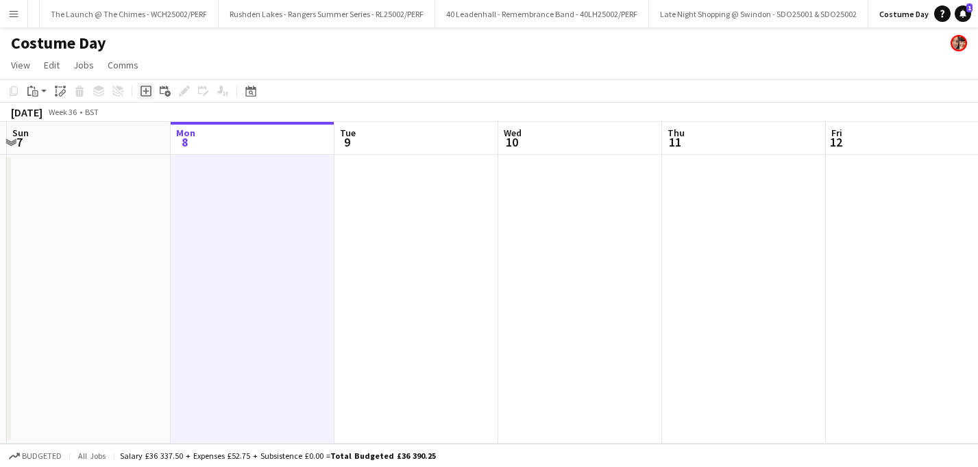
click at [147, 97] on div "Add job" at bounding box center [146, 91] width 16 height 16
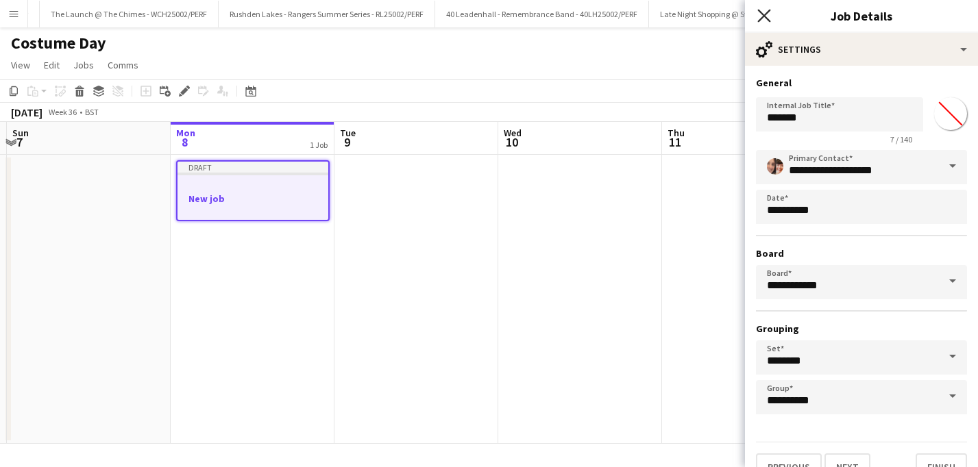
click at [765, 15] on icon at bounding box center [763, 15] width 13 height 13
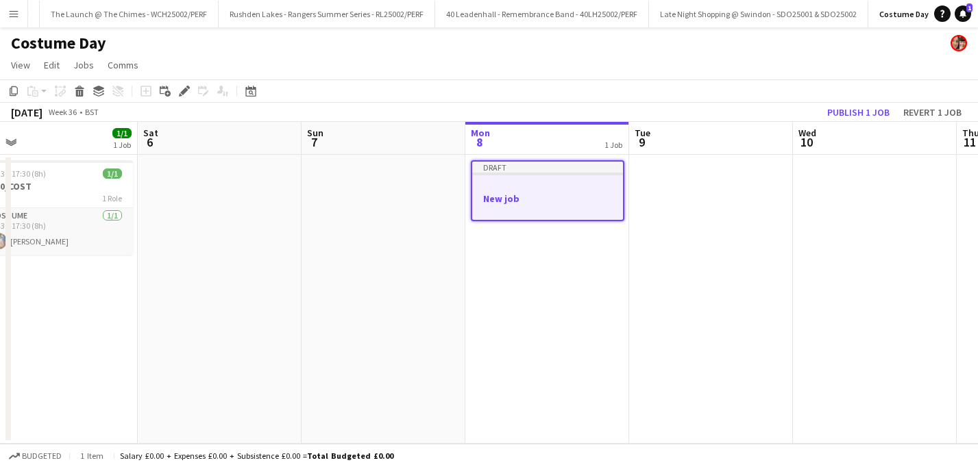
scroll to position [0, 348]
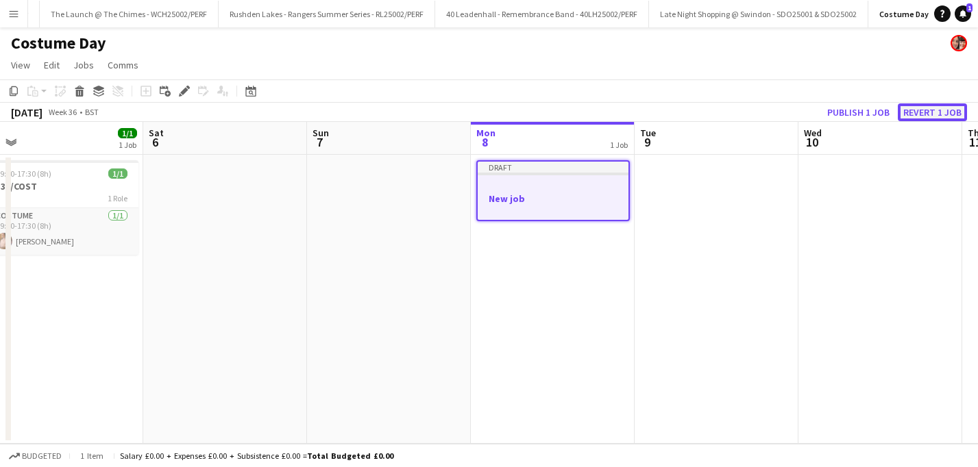
click at [919, 113] on button "Revert 1 job" at bounding box center [932, 112] width 69 height 18
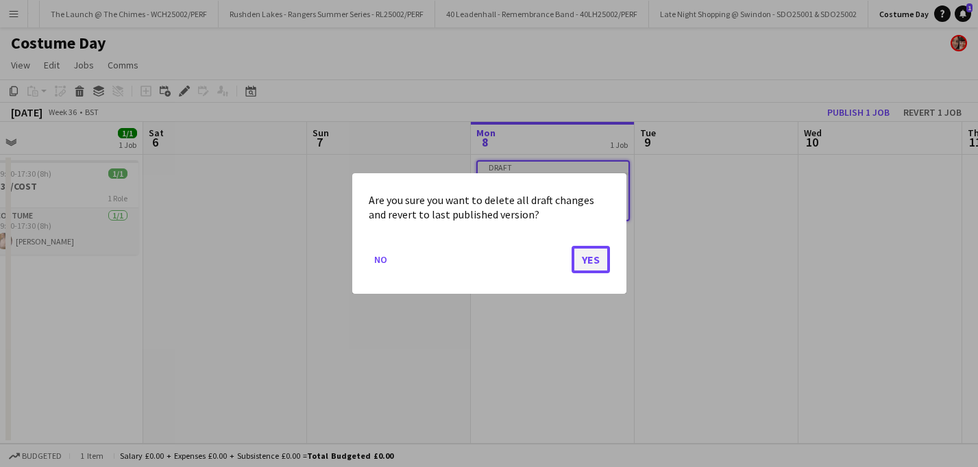
click at [591, 268] on button "Yes" at bounding box center [591, 259] width 38 height 27
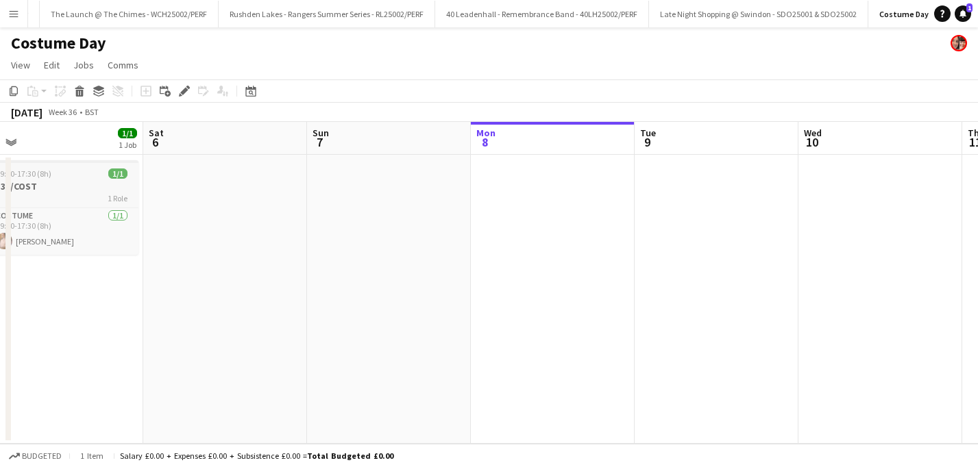
click at [60, 186] on h3 "330/COST" at bounding box center [62, 186] width 154 height 12
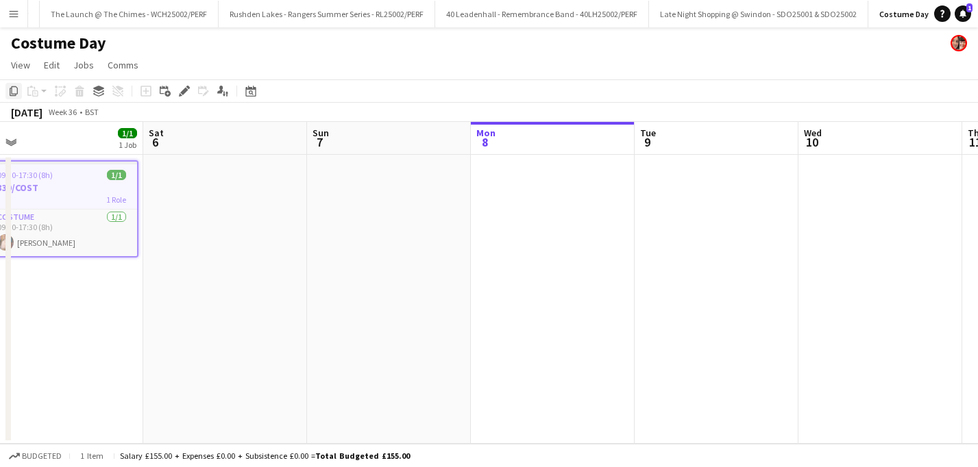
click at [16, 93] on icon "Copy" at bounding box center [13, 91] width 11 height 11
click at [541, 191] on app-date-cell at bounding box center [553, 299] width 164 height 289
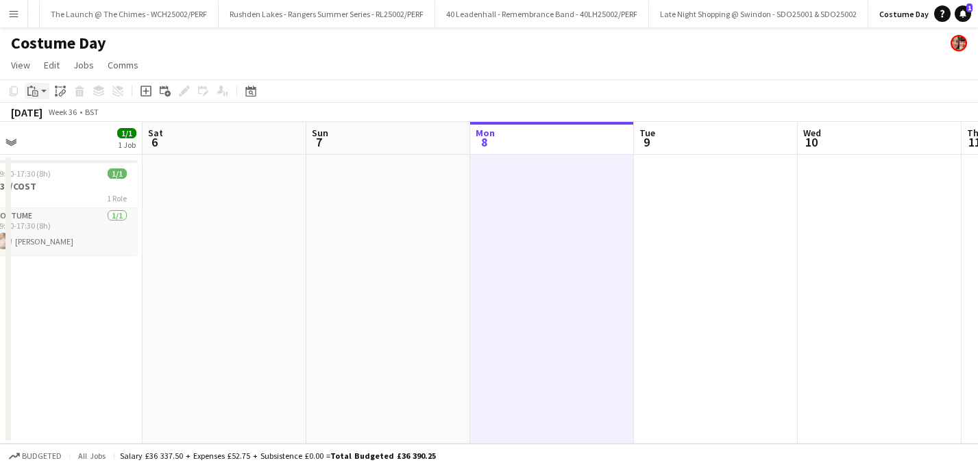
click at [43, 88] on app-action-btn "Paste" at bounding box center [37, 91] width 25 height 16
click at [62, 139] on link "Paste with crew Command Shift V" at bounding box center [90, 140] width 108 height 12
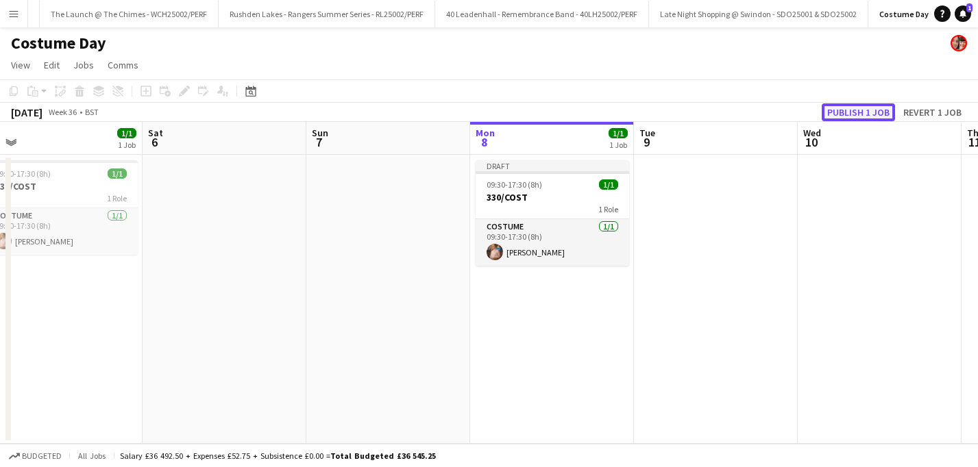
click at [856, 108] on button "Publish 1 job" at bounding box center [858, 112] width 73 height 18
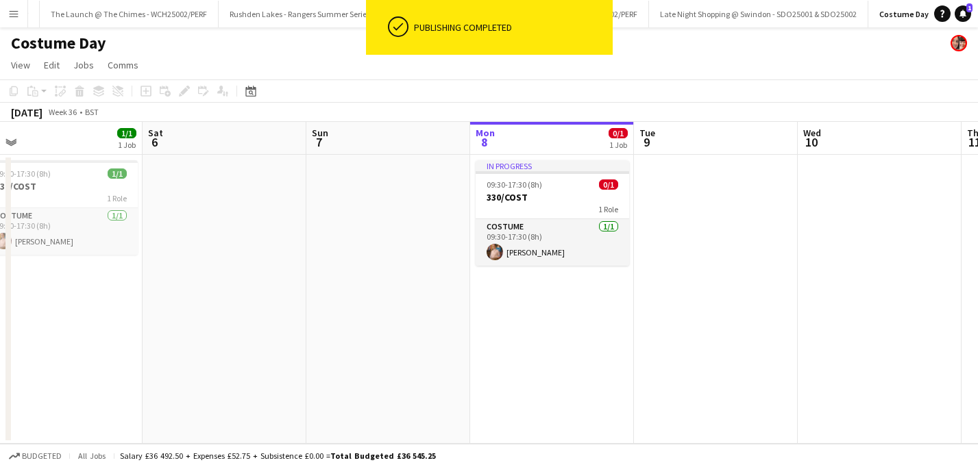
click at [551, 103] on div "September 2025 Week 36 • BST" at bounding box center [489, 112] width 978 height 19
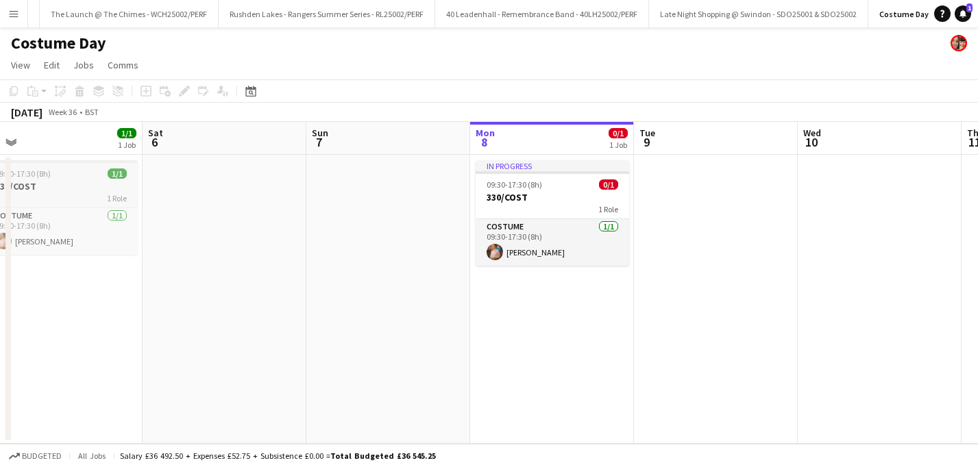
click at [82, 191] on h3 "330/COST" at bounding box center [61, 186] width 154 height 12
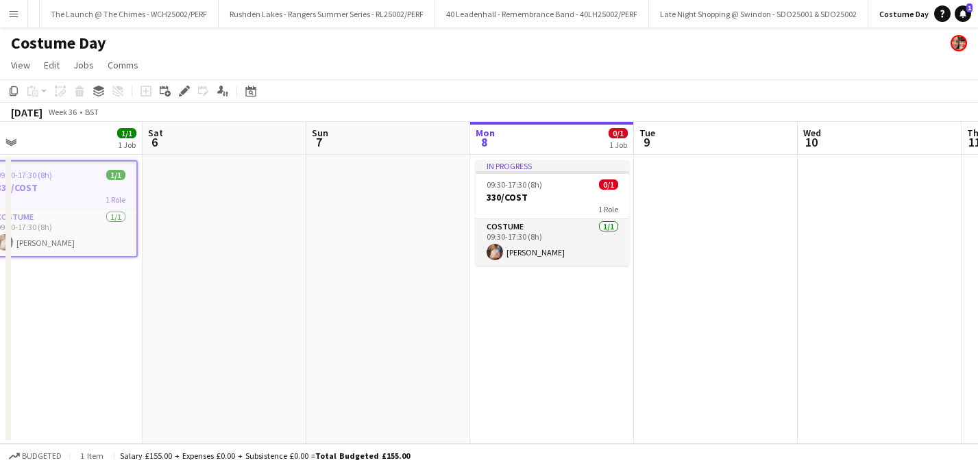
click at [82, 191] on h3 "330/COST" at bounding box center [61, 188] width 151 height 12
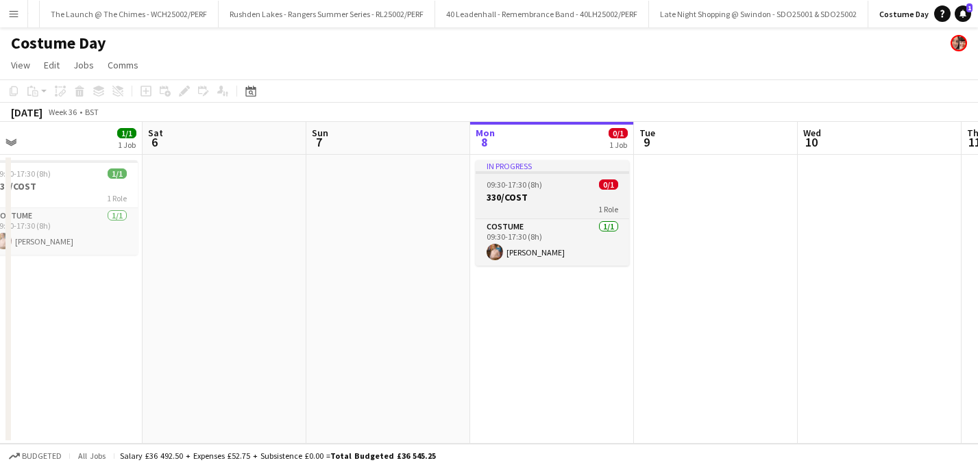
click at [525, 204] on div "1 Role" at bounding box center [553, 209] width 154 height 11
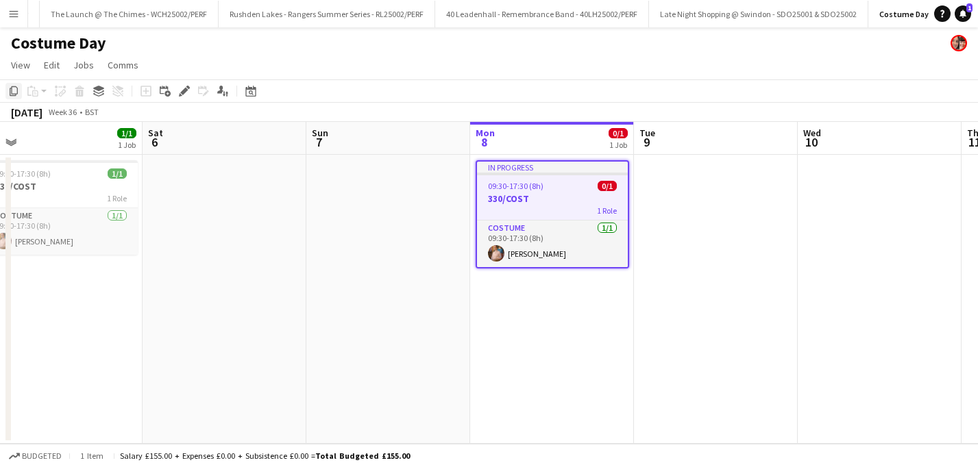
click at [16, 95] on icon at bounding box center [14, 91] width 8 height 10
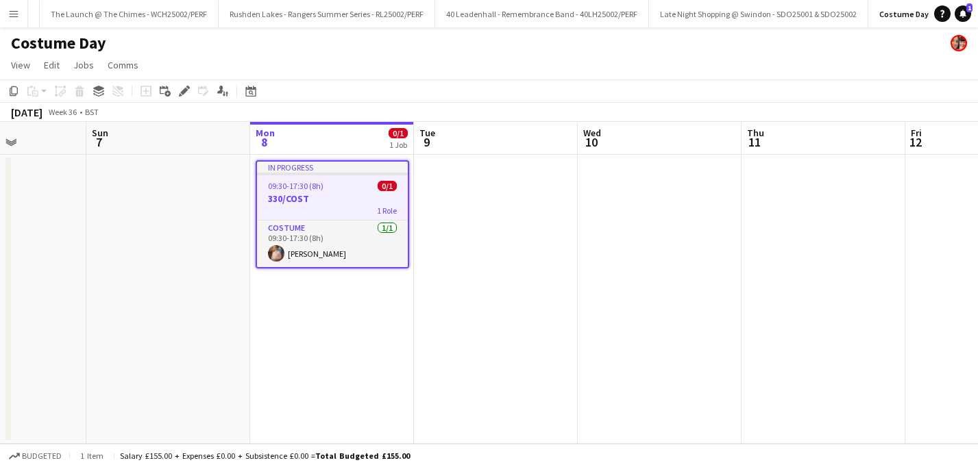
scroll to position [0, 410]
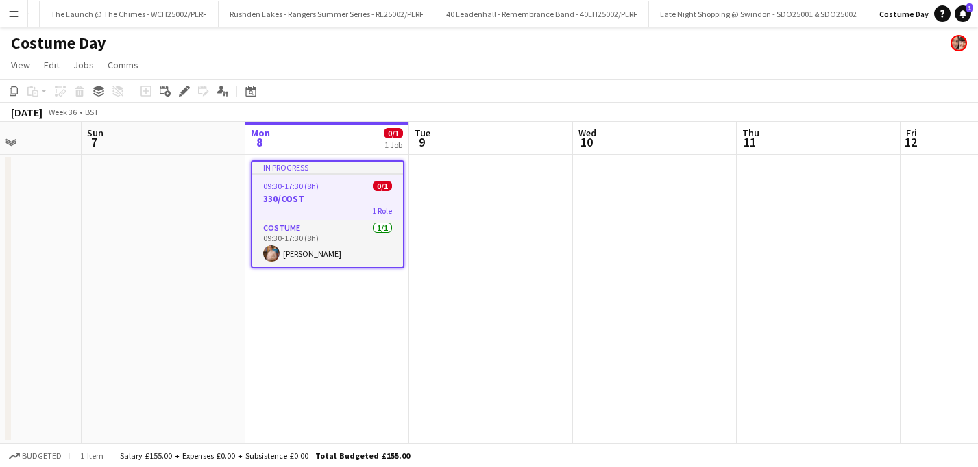
click at [452, 173] on app-date-cell at bounding box center [491, 299] width 164 height 289
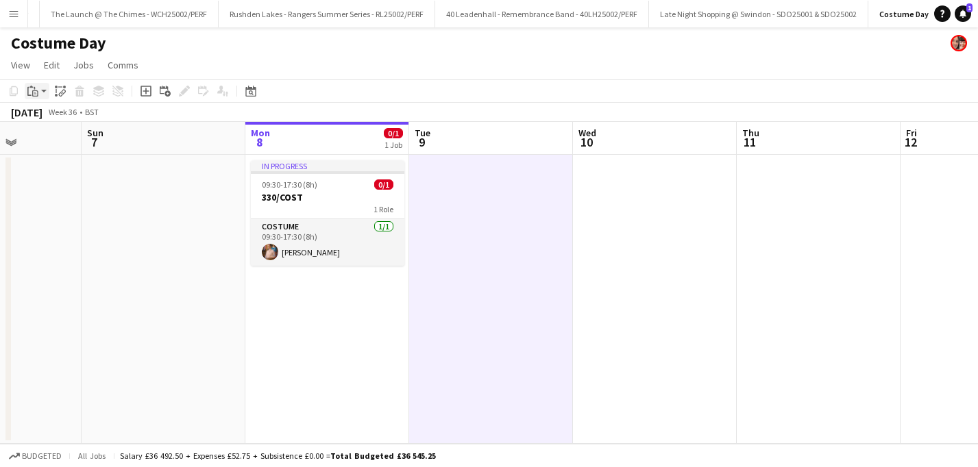
click at [35, 94] on icon at bounding box center [35, 94] width 3 height 1
click at [52, 138] on link "Paste with crew Command Shift V" at bounding box center [90, 140] width 108 height 12
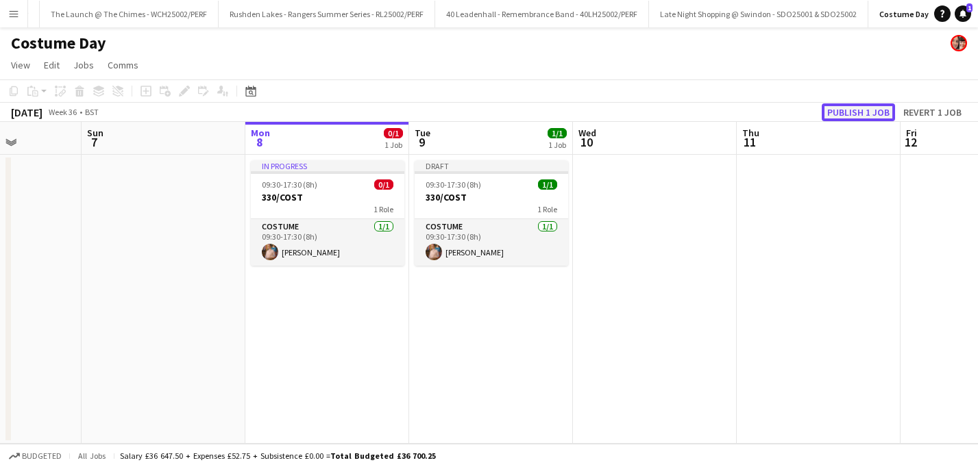
click at [837, 119] on button "Publish 1 job" at bounding box center [858, 112] width 73 height 18
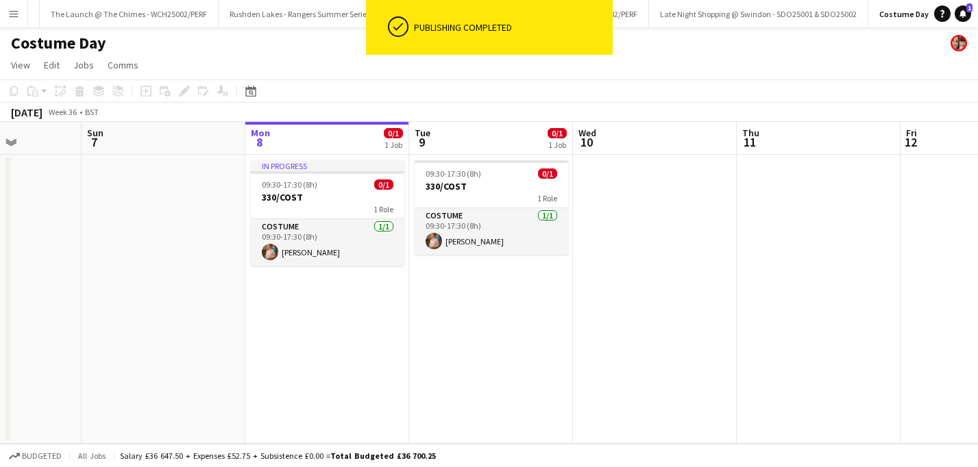
click at [486, 145] on app-board-header-date "Tue 9 0/1 1 Job" at bounding box center [491, 138] width 164 height 33
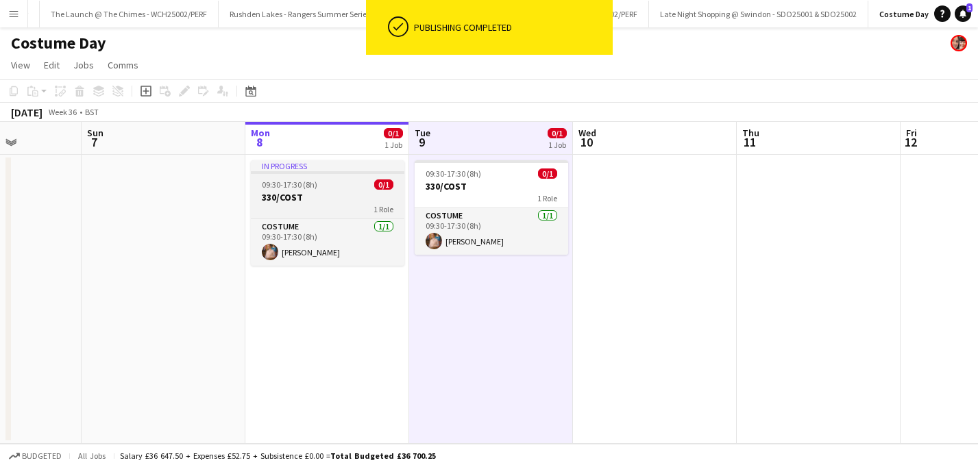
click at [326, 197] on h3 "330/COST" at bounding box center [328, 197] width 154 height 12
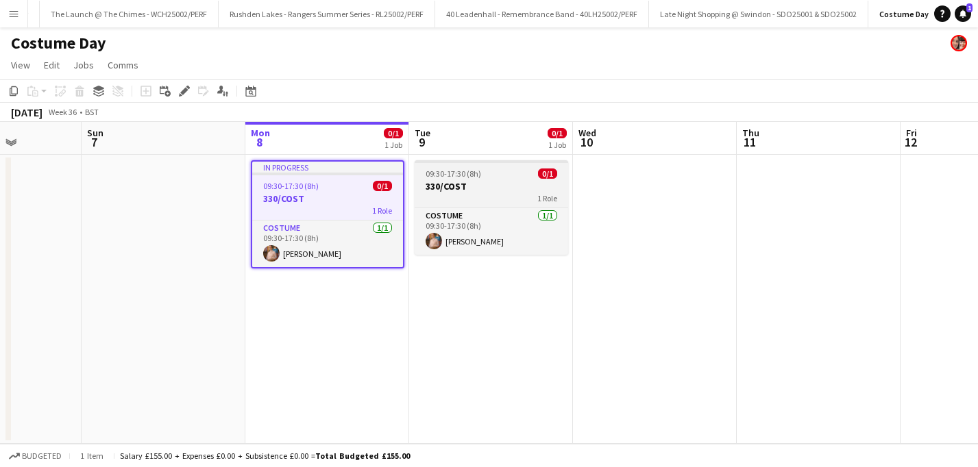
click at [470, 195] on div "1 Role" at bounding box center [492, 198] width 154 height 11
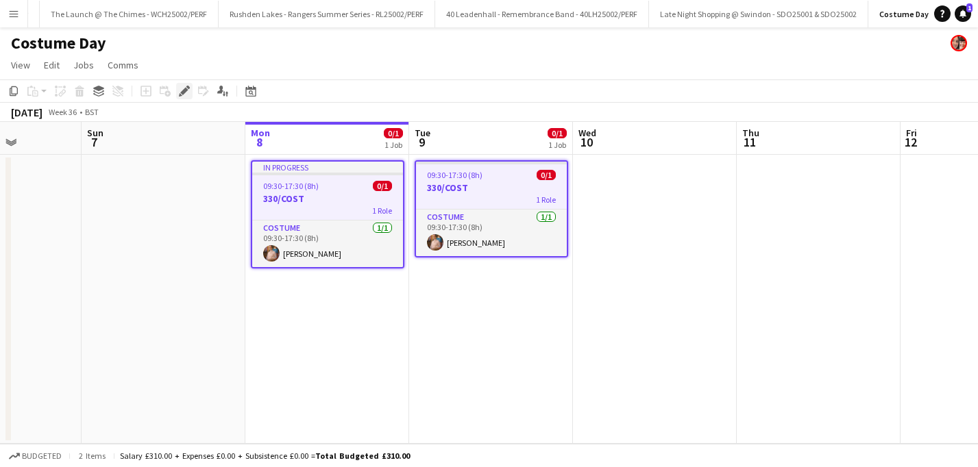
click at [183, 92] on icon at bounding box center [184, 92] width 8 height 8
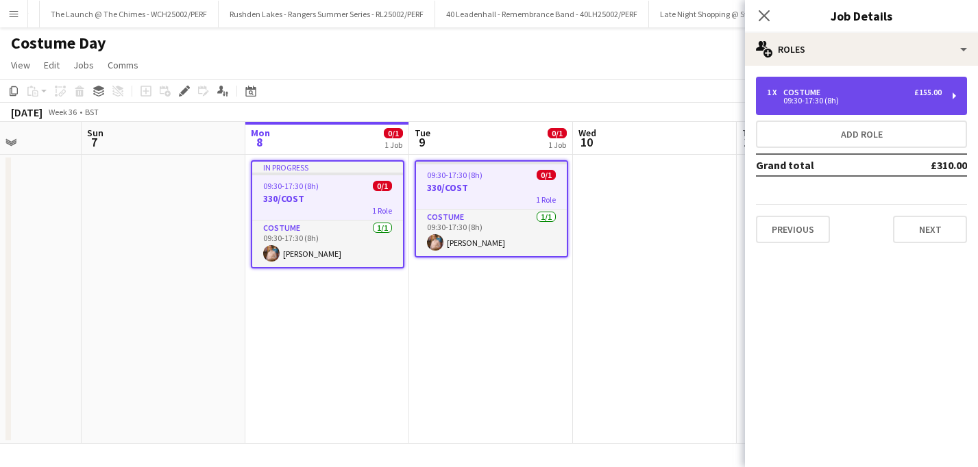
click at [886, 91] on div "1 x Costume £155.00" at bounding box center [854, 93] width 175 height 10
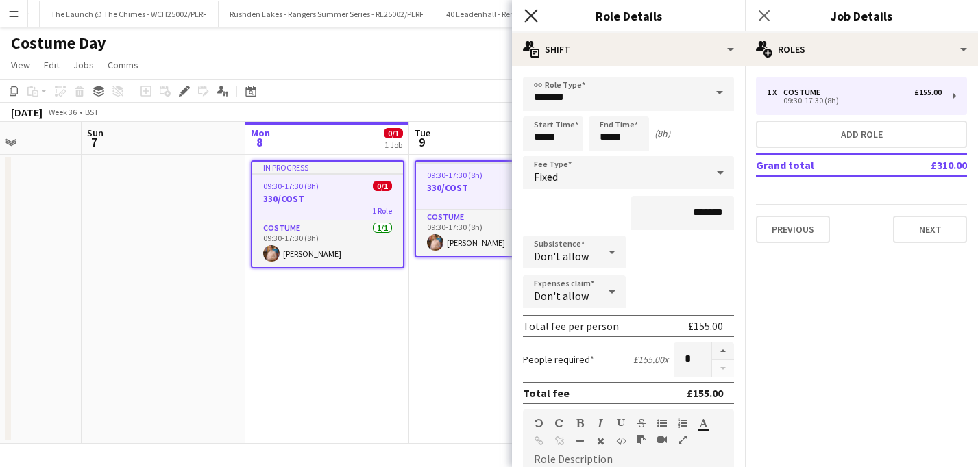
click at [534, 13] on icon at bounding box center [530, 15] width 13 height 13
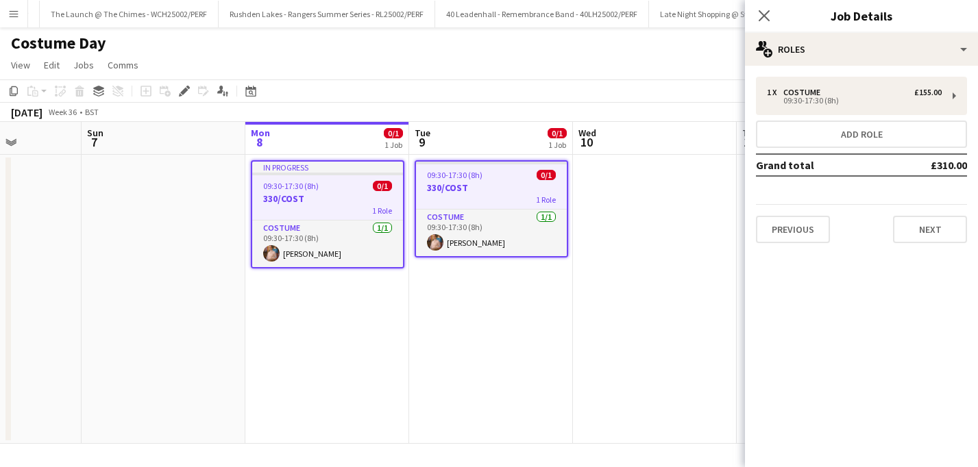
click at [655, 77] on app-page-menu "View Day view expanded Day view collapsed Month view Date picker Jump to [DATE]…" at bounding box center [489, 66] width 978 height 26
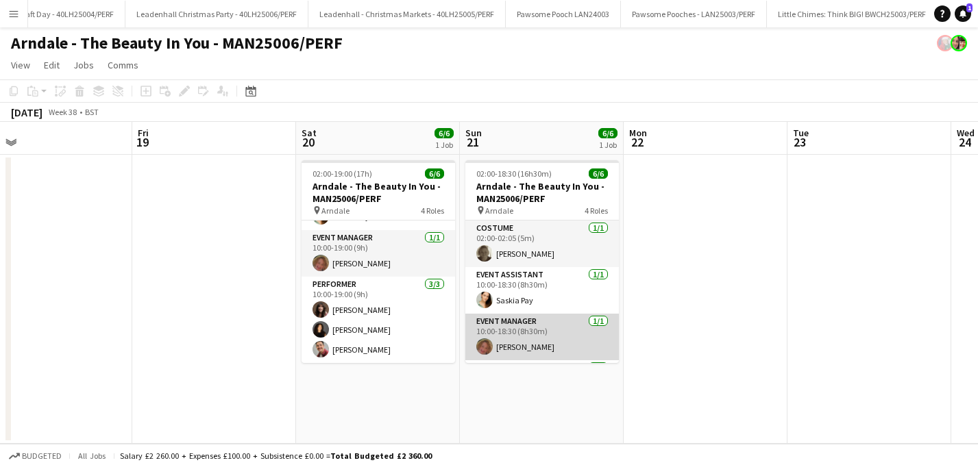
scroll to position [84, 0]
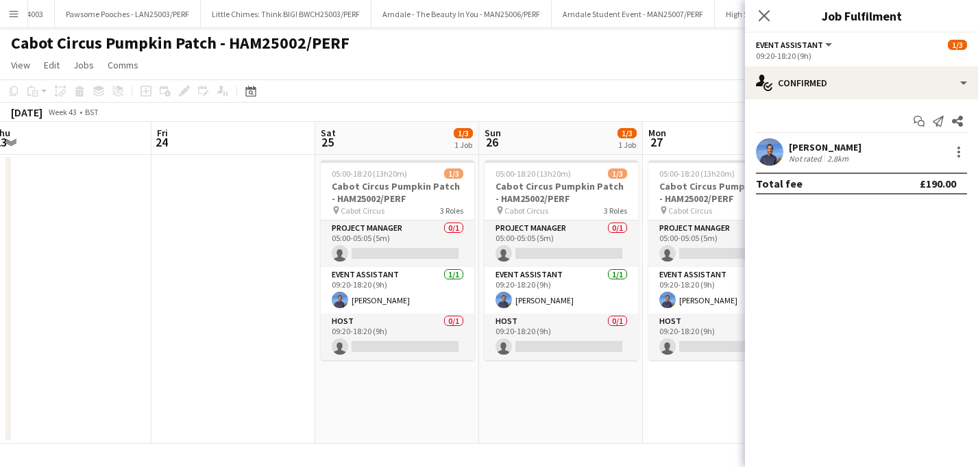
click at [520, 77] on app-page-menu "View Day view expanded Day view collapsed Month view Date picker Jump to [DATE]…" at bounding box center [489, 66] width 978 height 26
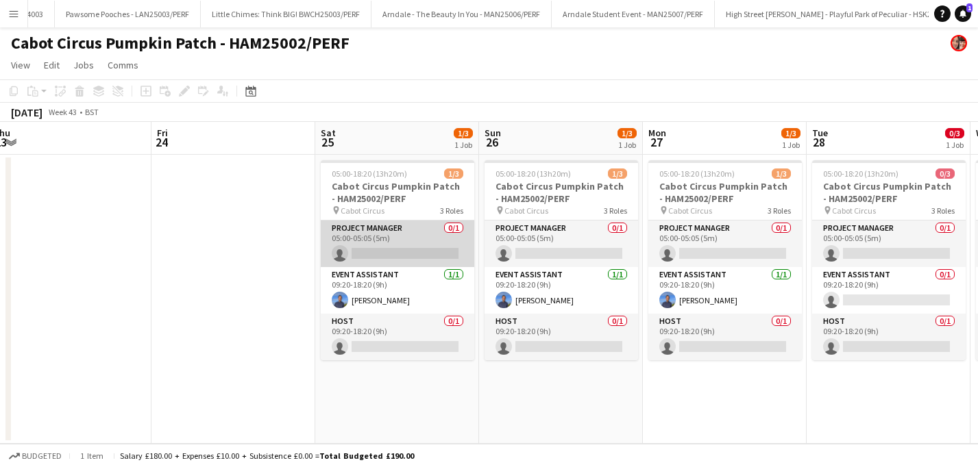
click at [397, 239] on app-card-role "Project Manager 0/1 05:00-05:05 (5m) single-neutral-actions" at bounding box center [398, 244] width 154 height 47
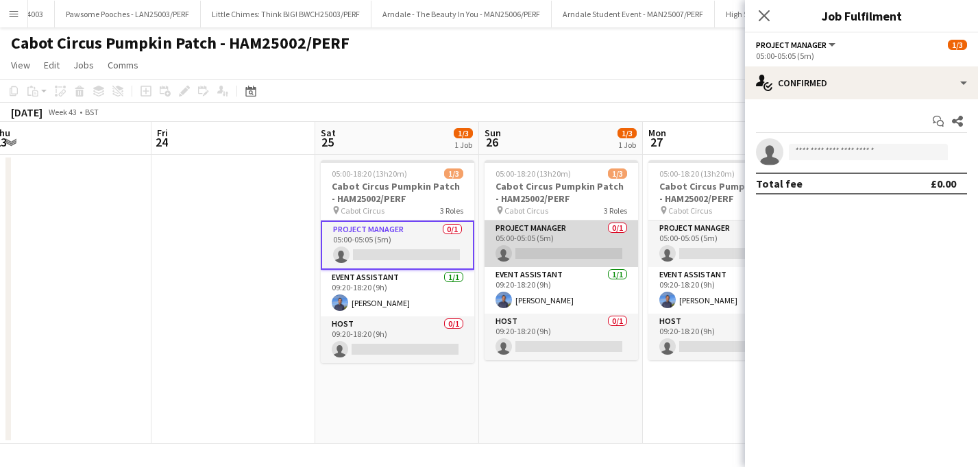
click at [538, 238] on app-card-role "Project Manager 0/1 05:00-05:05 (5m) single-neutral-actions" at bounding box center [562, 244] width 154 height 47
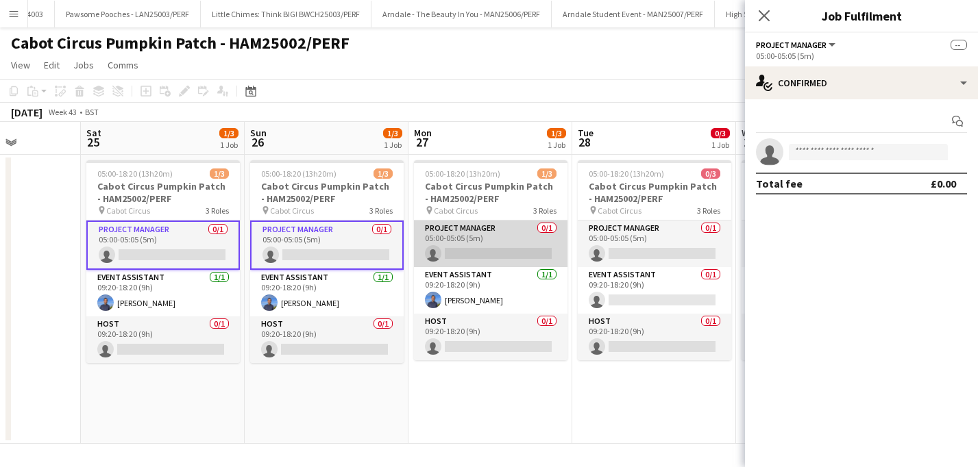
click at [452, 244] on app-card-role "Project Manager 0/1 05:00-05:05 (5m) single-neutral-actions" at bounding box center [491, 244] width 154 height 47
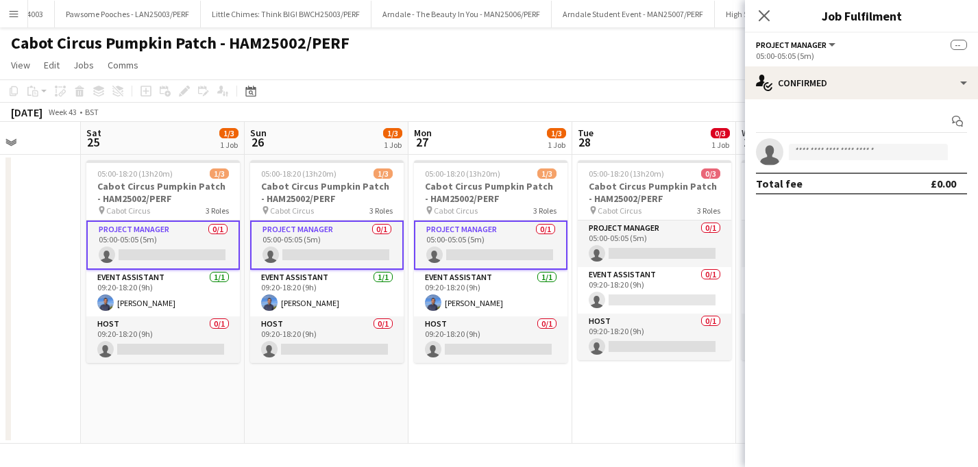
scroll to position [0, 410]
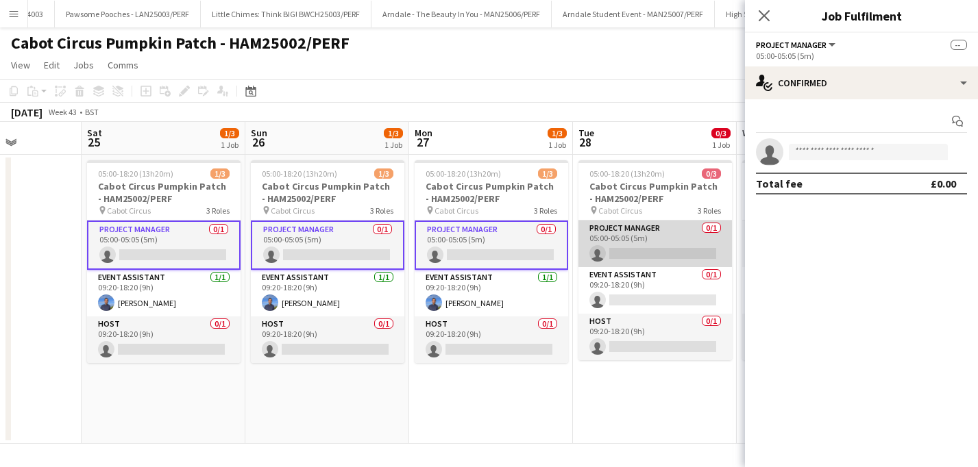
click at [659, 238] on app-card-role "Project Manager 0/1 05:00-05:05 (5m) single-neutral-actions" at bounding box center [655, 244] width 154 height 47
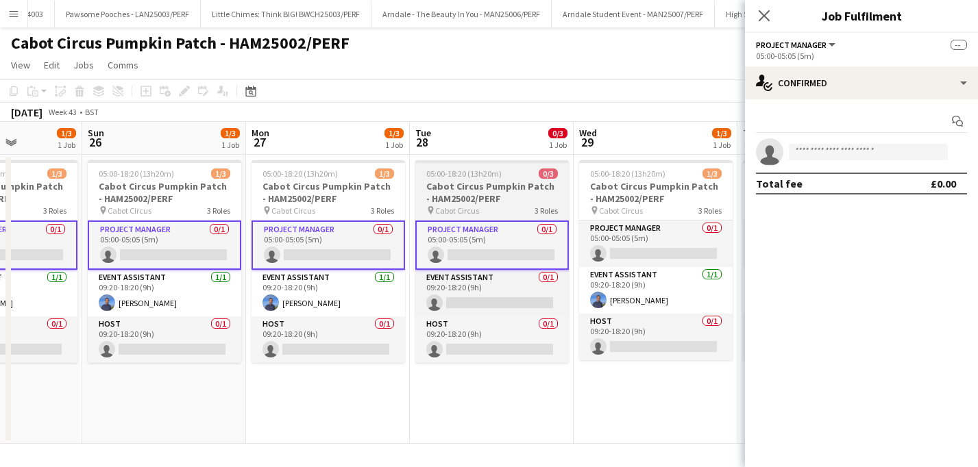
scroll to position [0, 413]
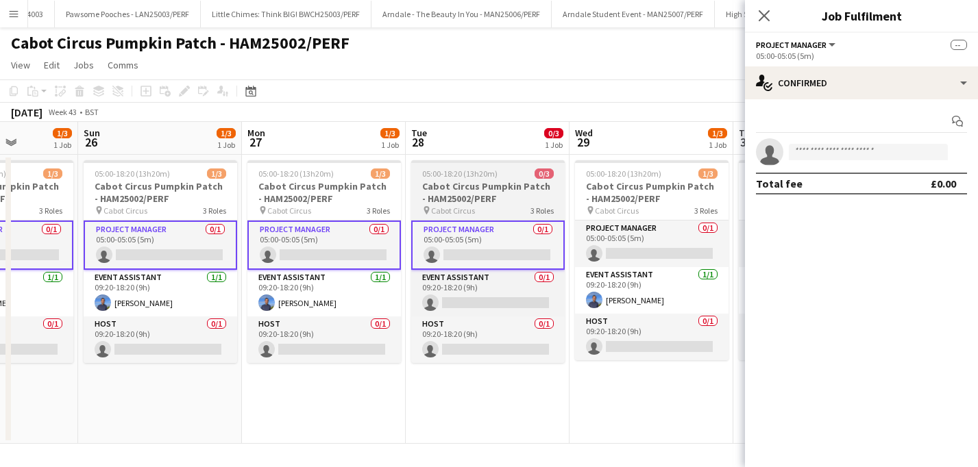
click at [659, 238] on app-card-role "Project Manager 0/1 05:00-05:05 (5m) single-neutral-actions" at bounding box center [652, 244] width 154 height 47
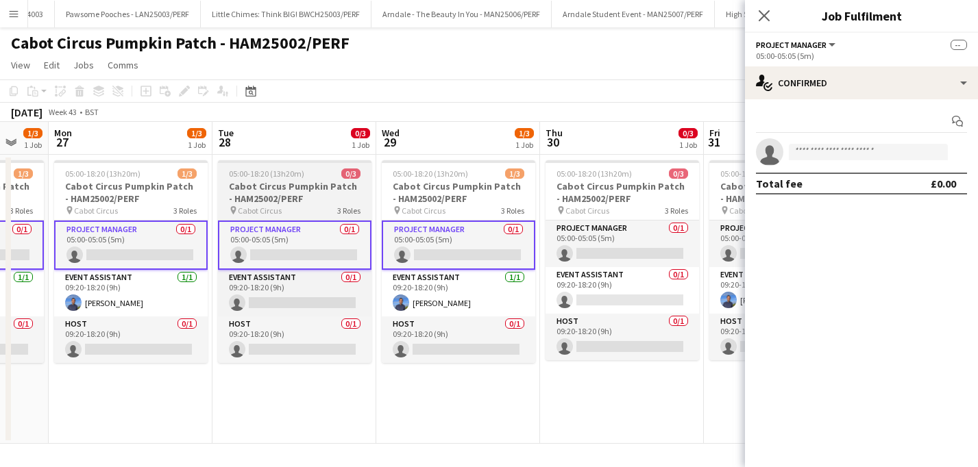
scroll to position [0, 445]
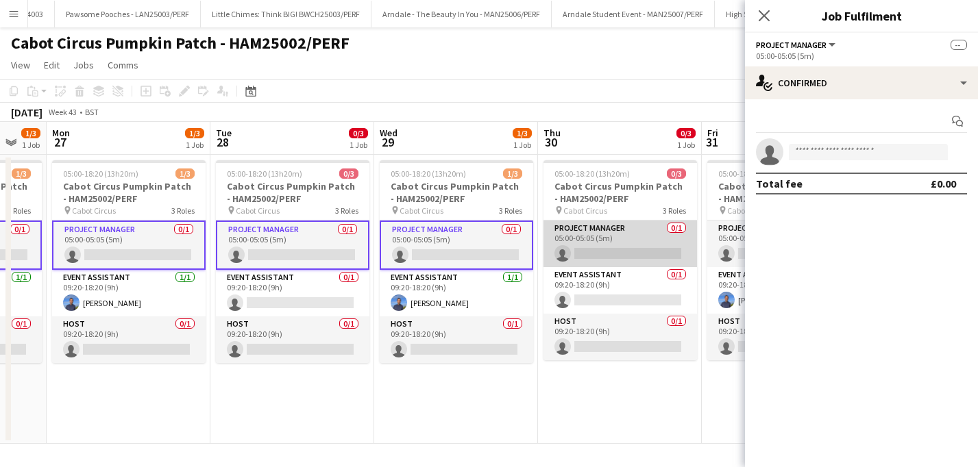
click at [602, 237] on app-card-role "Project Manager 0/1 05:00-05:05 (5m) single-neutral-actions" at bounding box center [620, 244] width 154 height 47
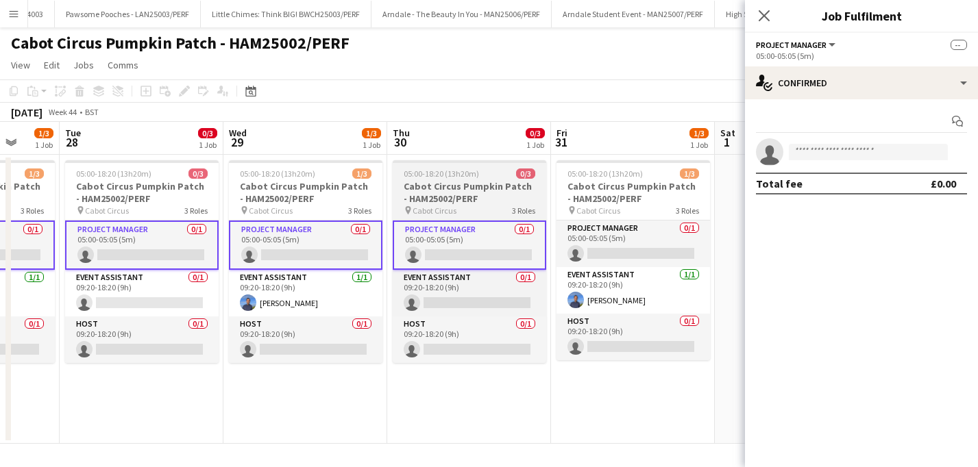
scroll to position [0, 452]
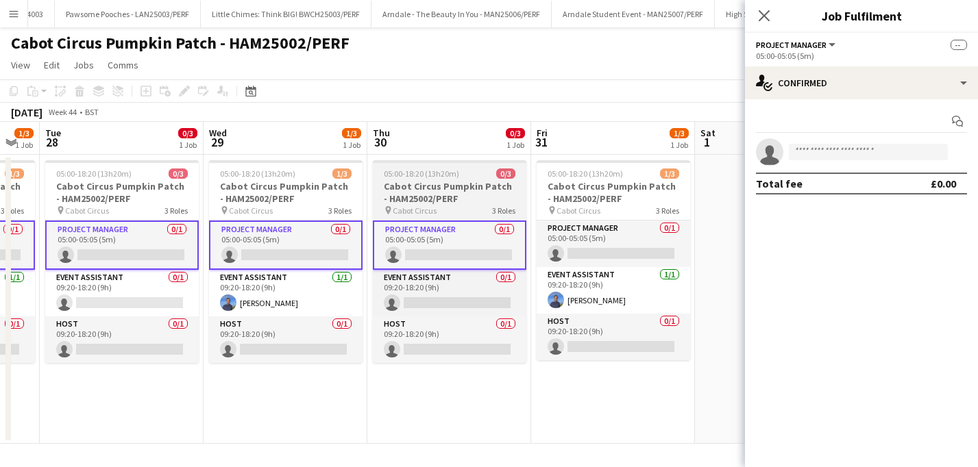
click at [602, 237] on app-card-role "Project Manager 0/1 05:00-05:05 (5m) single-neutral-actions" at bounding box center [614, 244] width 154 height 47
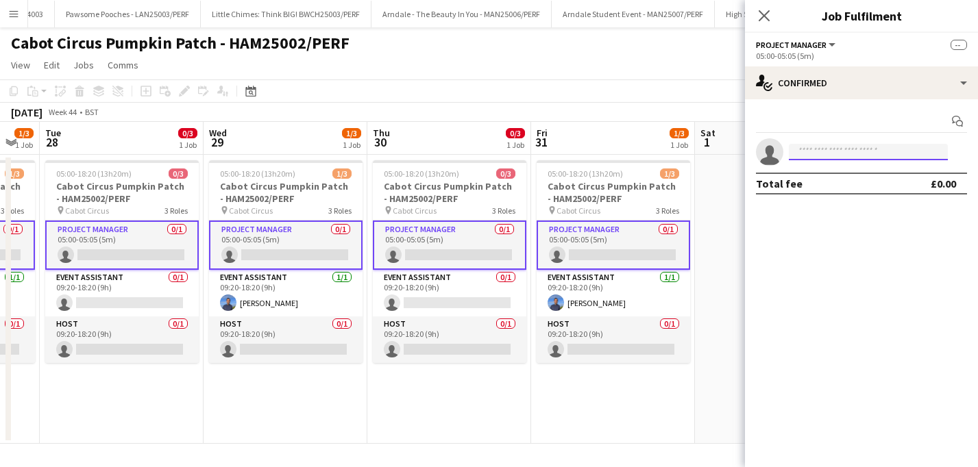
click at [850, 152] on input at bounding box center [868, 152] width 159 height 16
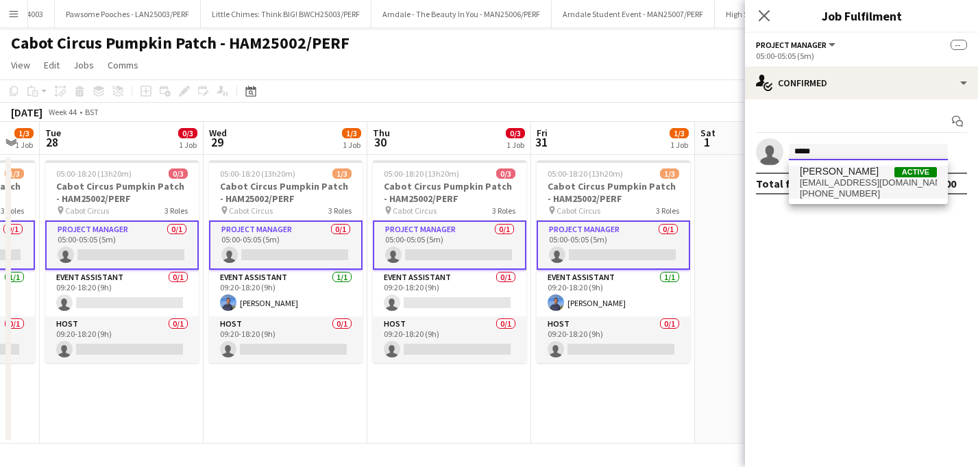
type input "*****"
click at [854, 183] on span "[EMAIL_ADDRESS][DOMAIN_NAME]" at bounding box center [868, 182] width 137 height 11
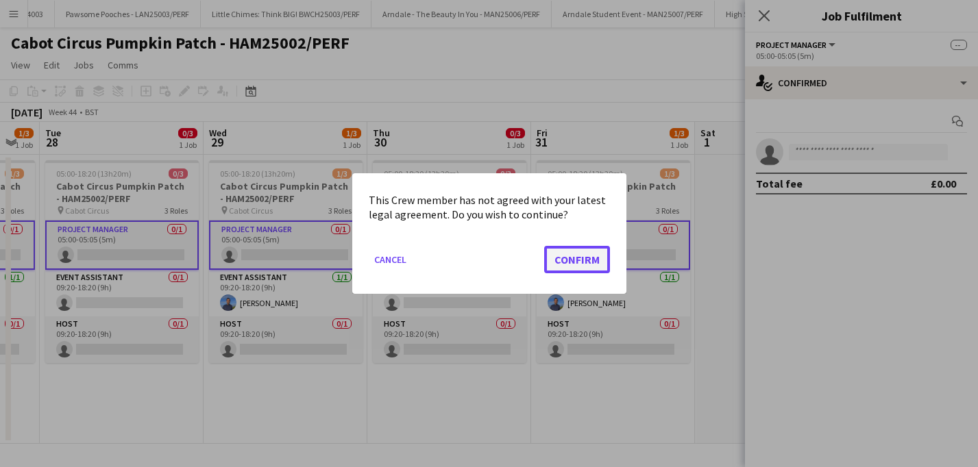
click at [576, 262] on button "Confirm" at bounding box center [577, 259] width 66 height 27
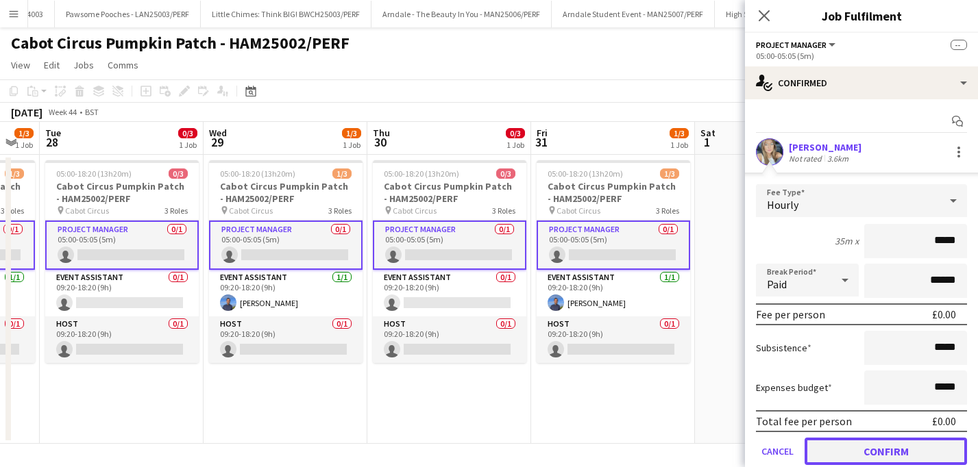
click at [882, 452] on button "Confirm" at bounding box center [886, 451] width 162 height 27
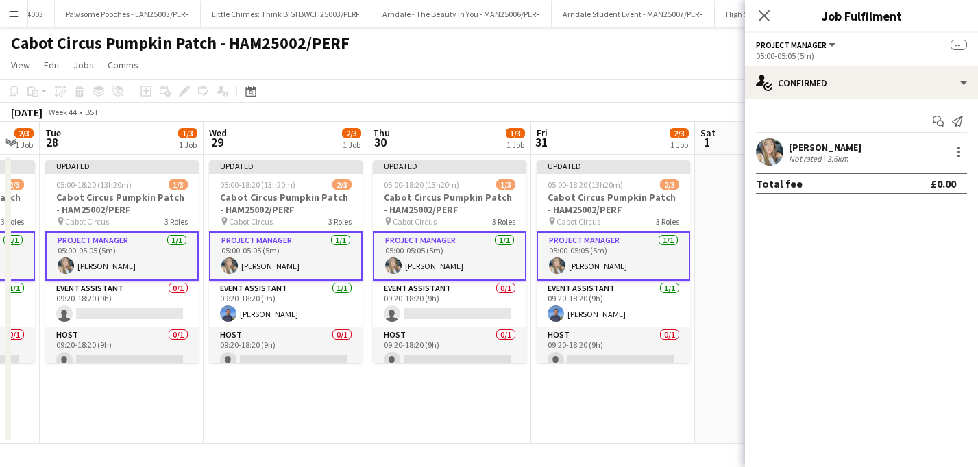
click at [623, 76] on app-page-menu "View Day view expanded Day view collapsed Month view Date picker Jump to [DATE]…" at bounding box center [489, 66] width 978 height 26
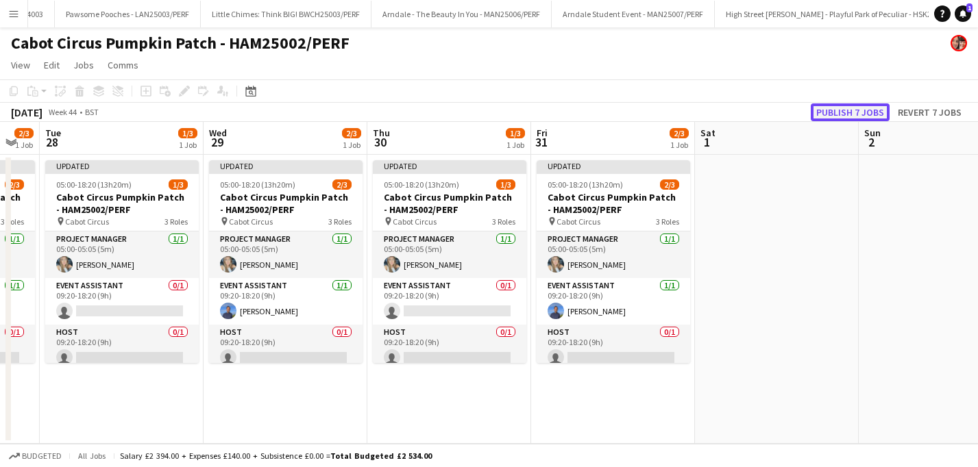
click at [831, 109] on button "Publish 7 jobs" at bounding box center [850, 112] width 79 height 18
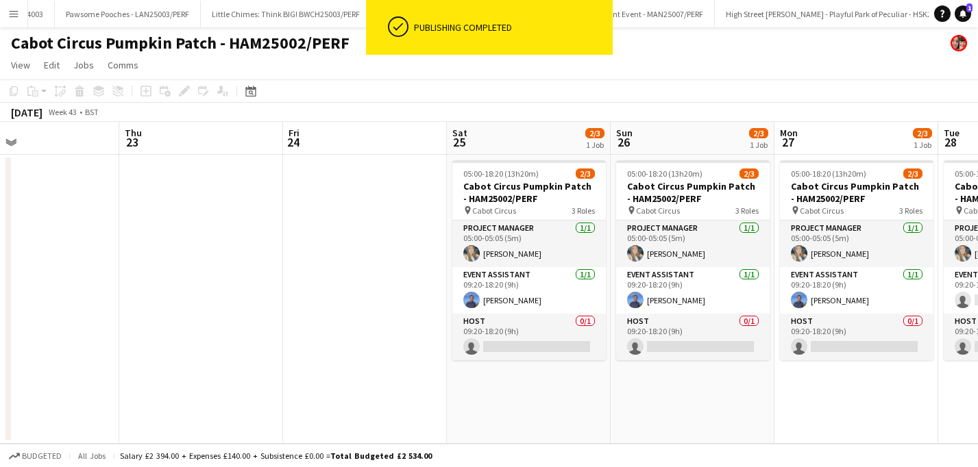
scroll to position [0, 406]
